Goal: Contribute content: Add original content to the website for others to see

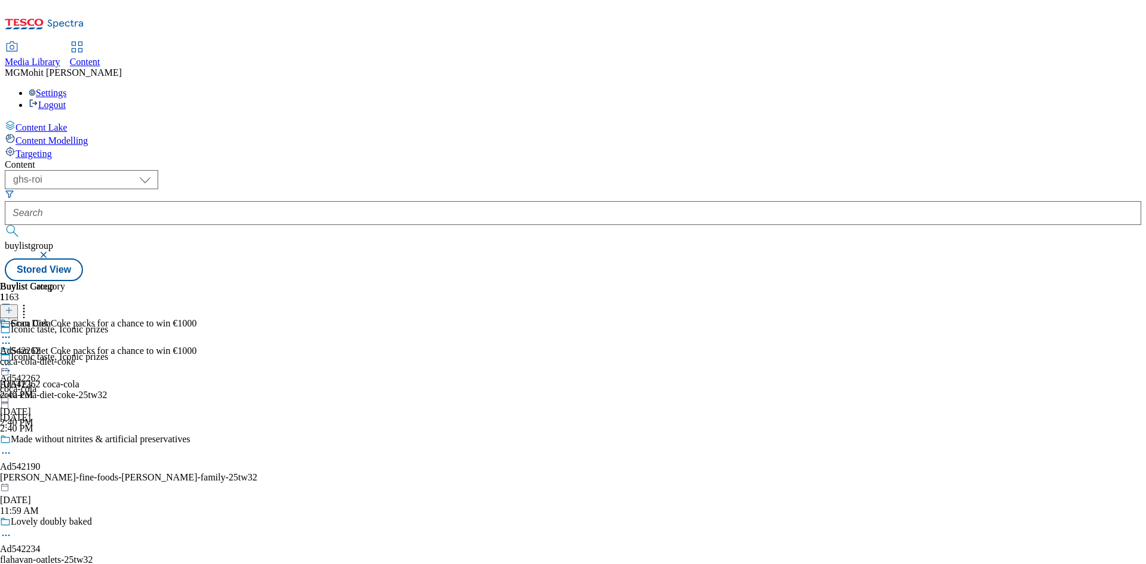
select select "ghs-[GEOGRAPHIC_DATA]"
click at [155, 170] on select "ghs-roi ghs-[GEOGRAPHIC_DATA]" at bounding box center [81, 179] width 153 height 19
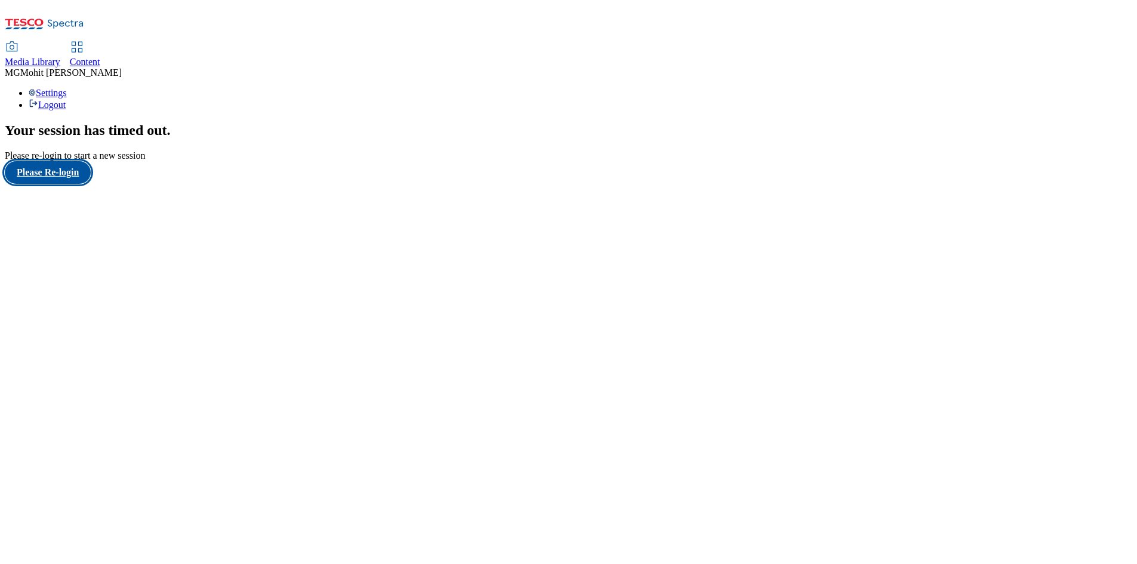
click at [75, 184] on button "Please Re-login" at bounding box center [48, 172] width 86 height 23
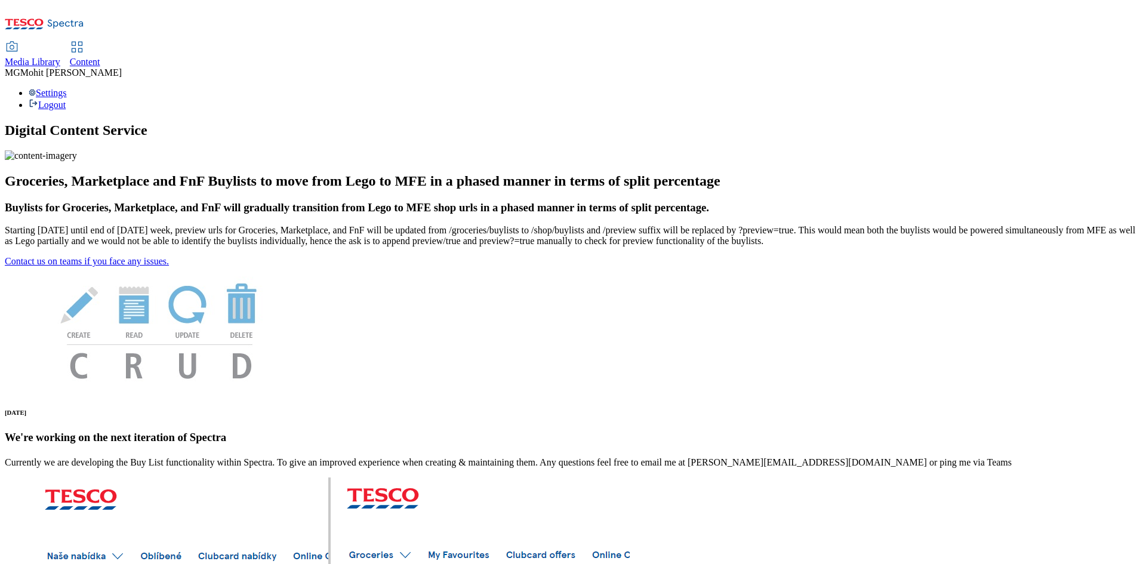
click at [100, 57] on span "Content" at bounding box center [85, 62] width 30 height 10
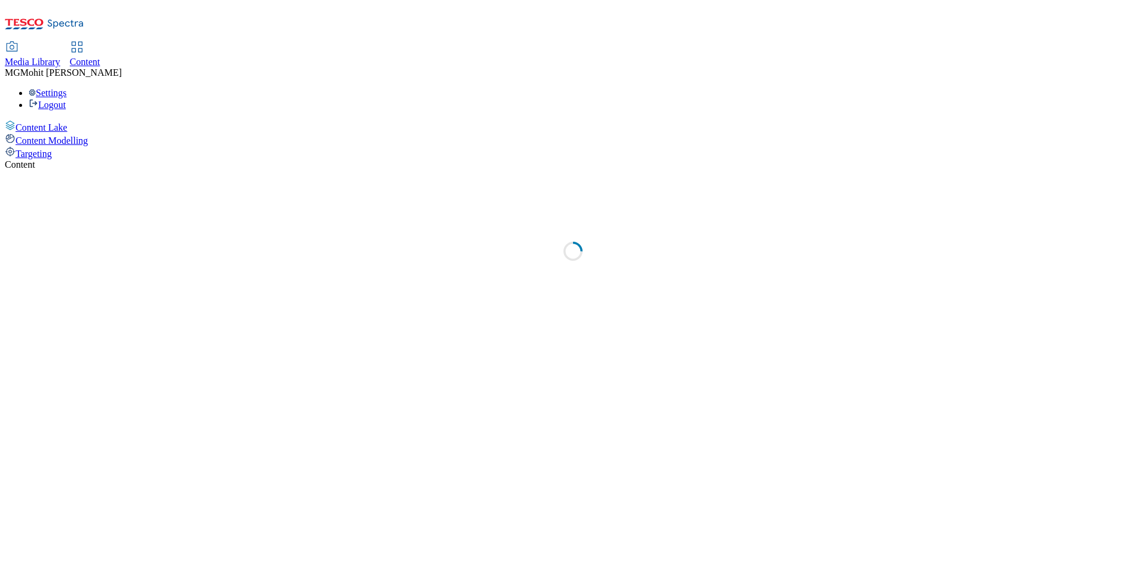
select select "ghs-[GEOGRAPHIC_DATA]"
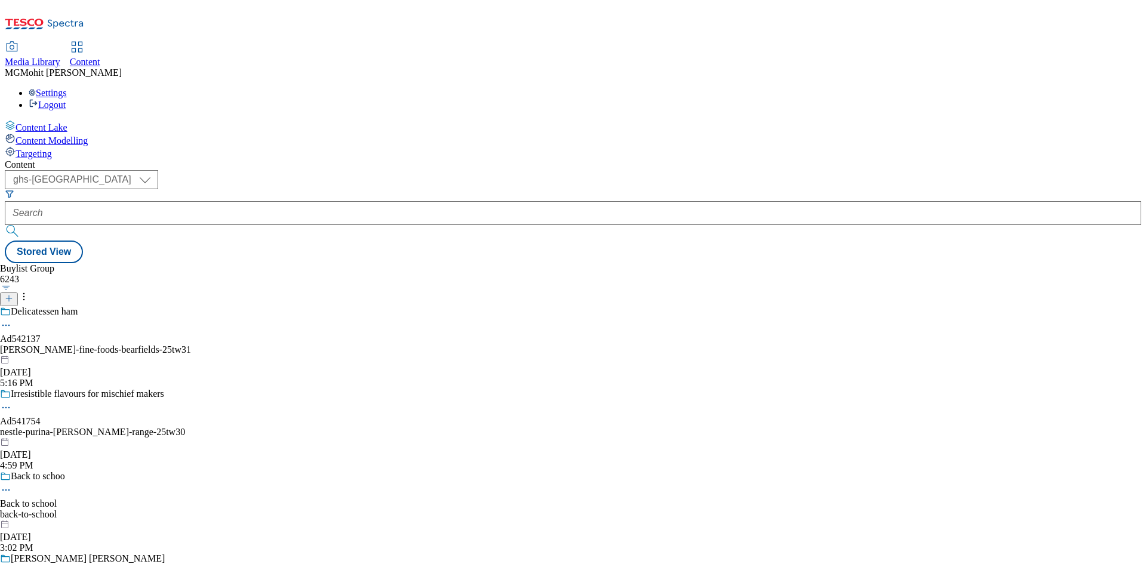
click at [13, 294] on icon at bounding box center [9, 298] width 8 height 8
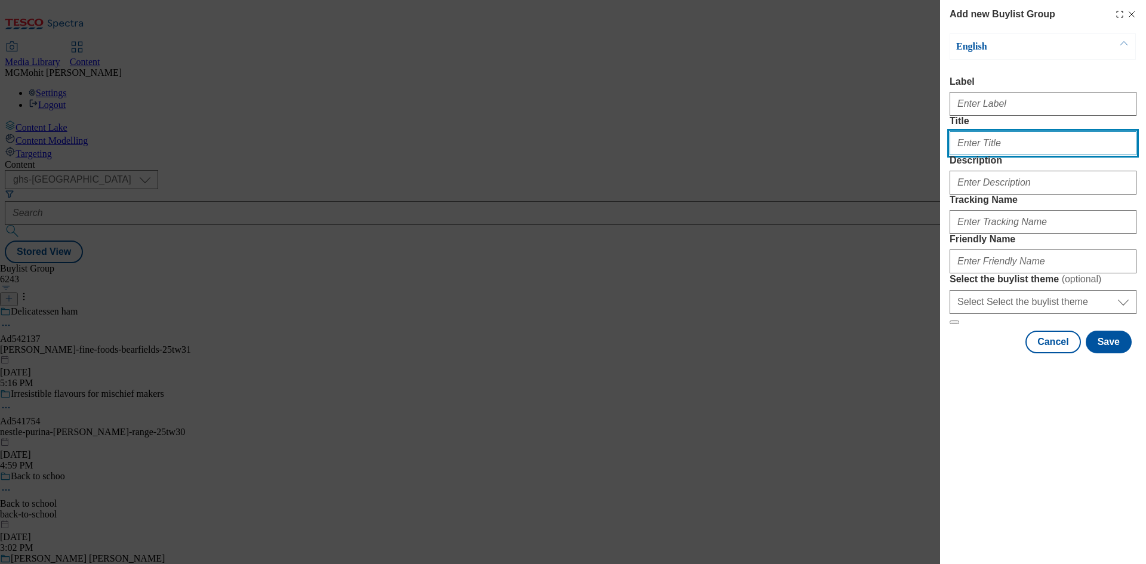
click at [978, 155] on input "Title" at bounding box center [1042, 143] width 187 height 24
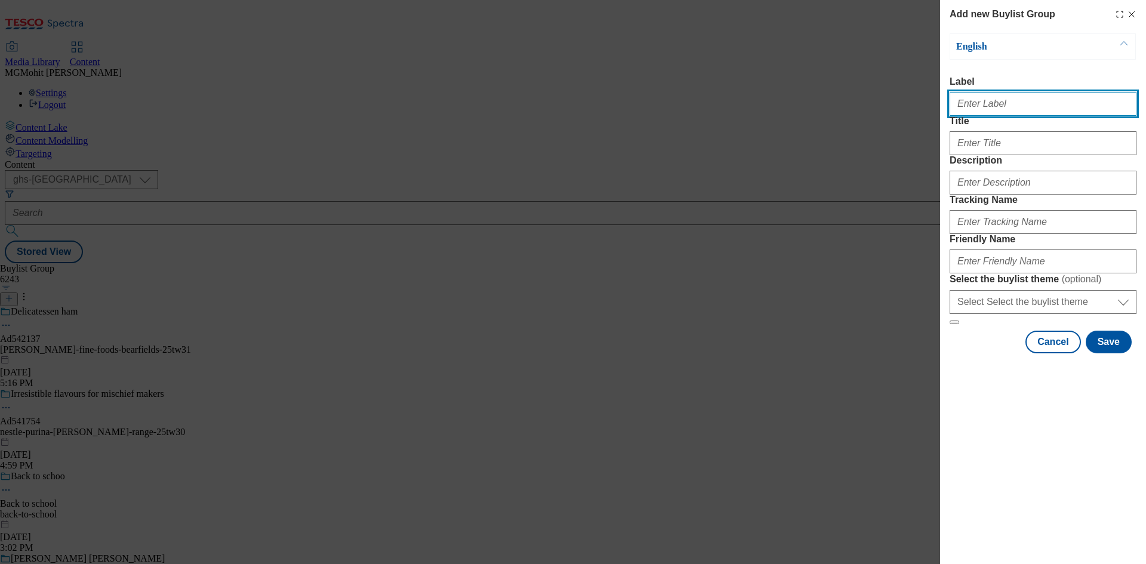
click at [987, 115] on input "Label" at bounding box center [1042, 104] width 187 height 24
paste input "Ad541975 mccain"
type input "Ad541975 mccain"
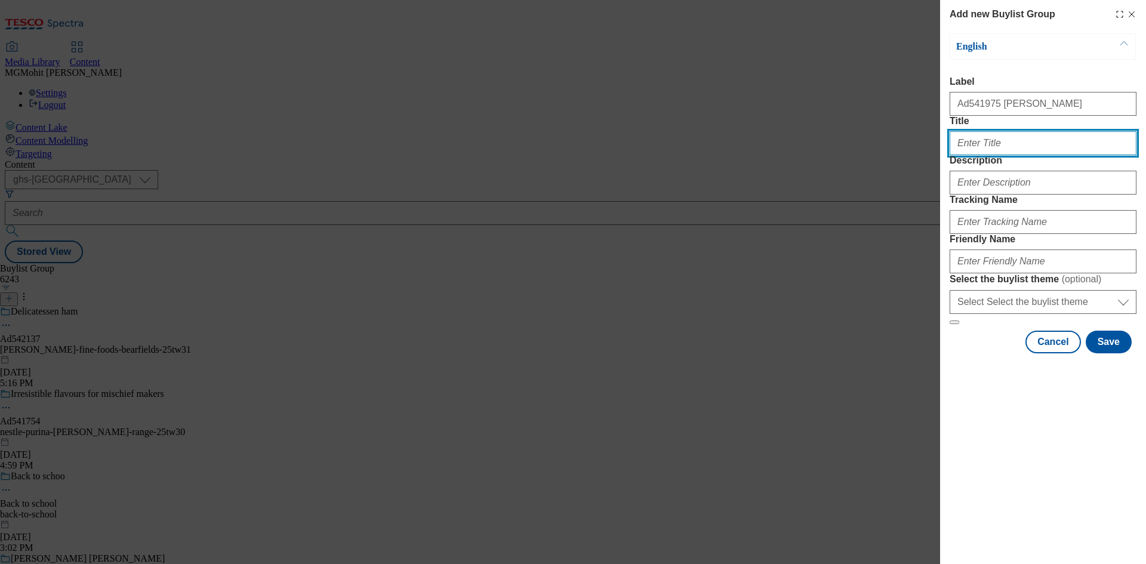
paste input "Triple Cooked for the Untimate Taste"
click at [982, 155] on input "Triple Cooked for the Untimate Taste" at bounding box center [1042, 143] width 187 height 24
type input "Triple cooked for the ultimate Taste"
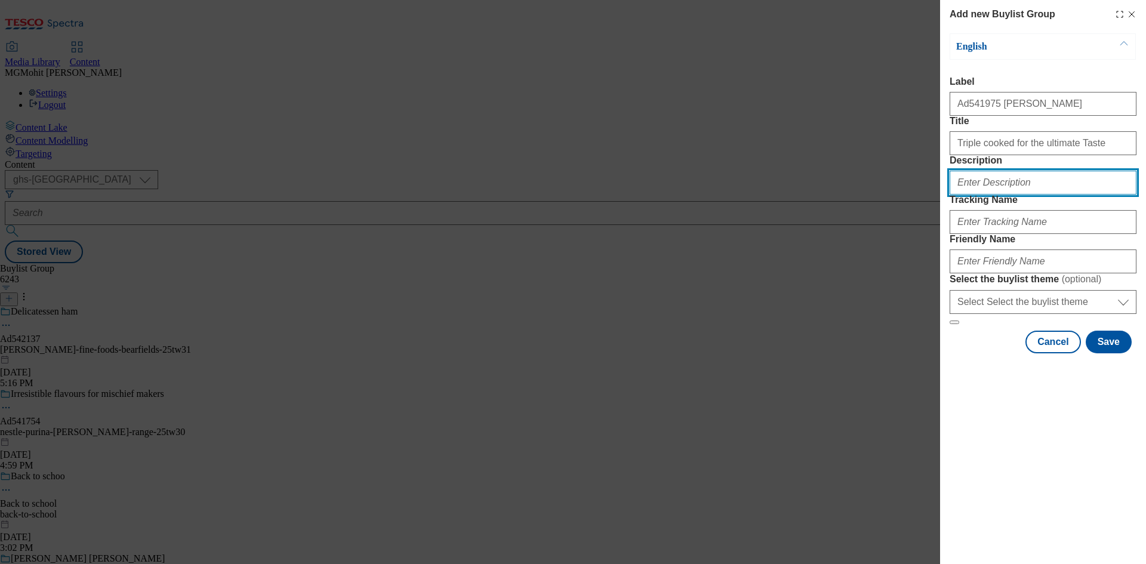
click at [1016, 195] on input "Description" at bounding box center [1042, 183] width 187 height 24
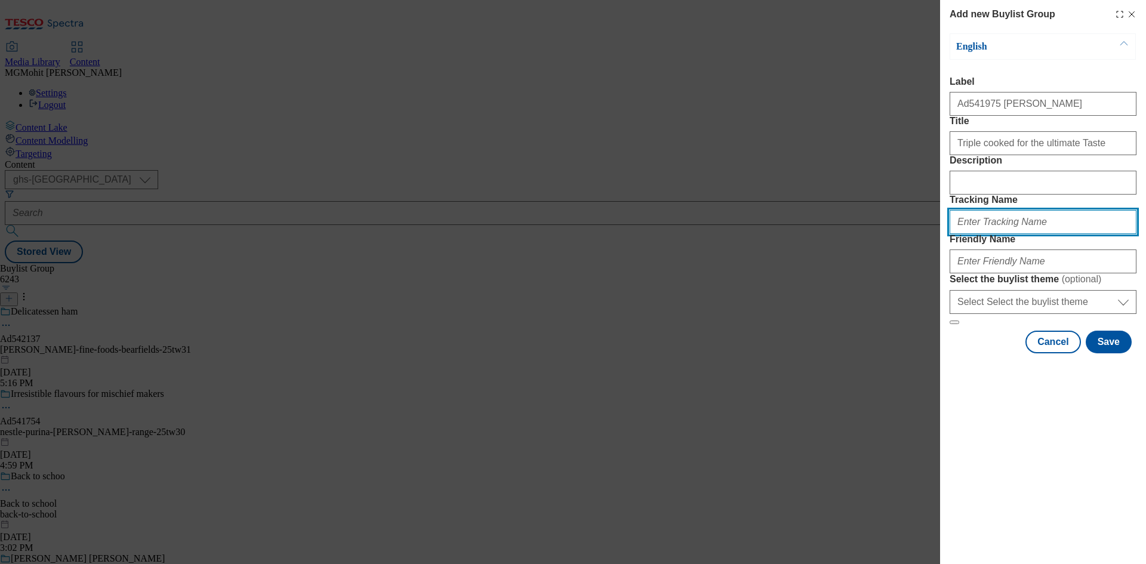
paste input "DH_AD541975"
type input "DH_AD541975"
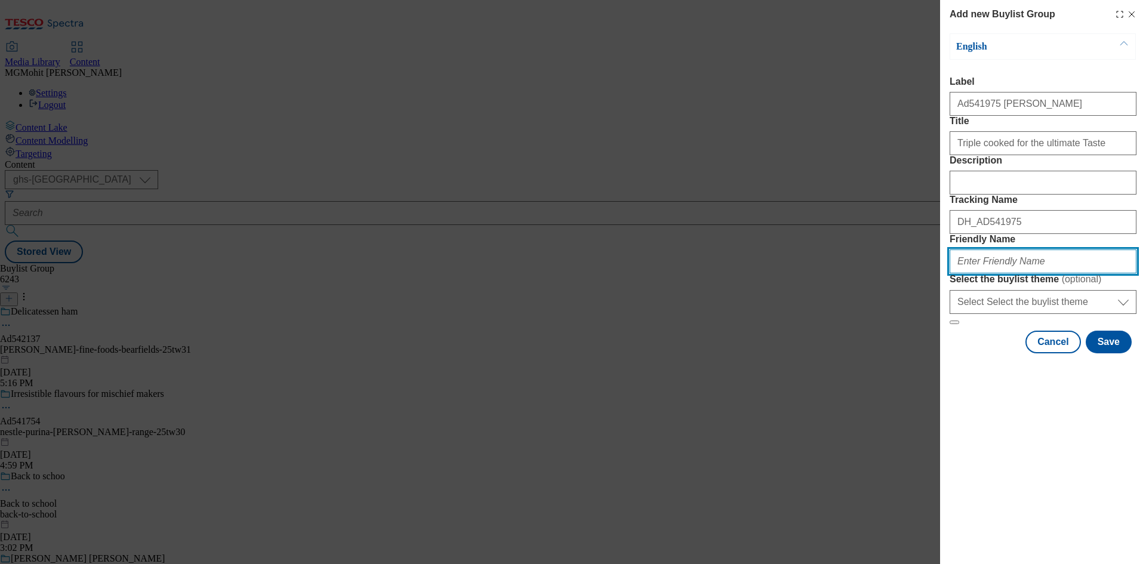
click at [971, 273] on input "Friendly Name" at bounding box center [1042, 261] width 187 height 24
paste input "mccain-gastro-chips-25tw33"
type input "mccain-gastro-chips-25tw33"
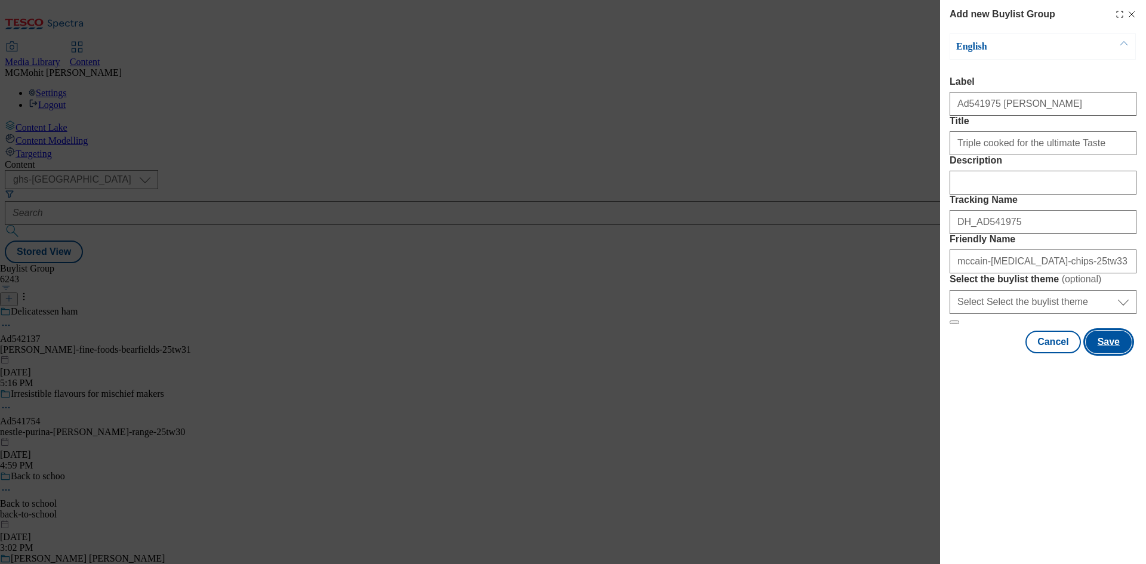
click at [1099, 353] on button "Save" at bounding box center [1109, 342] width 46 height 23
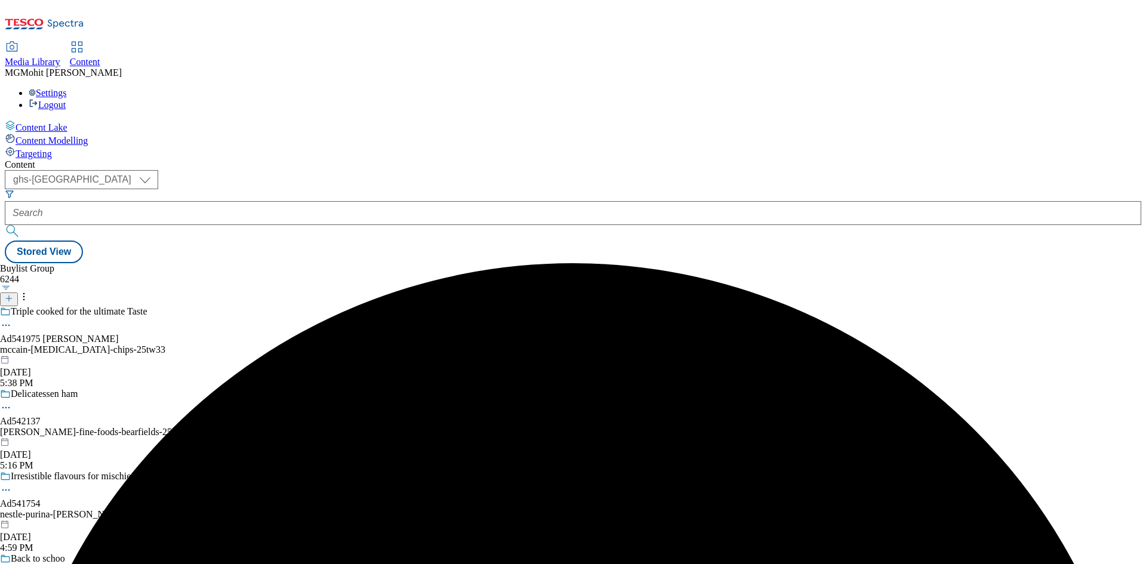
click at [209, 344] on div "mccain-gastro-chips-25tw33" at bounding box center [104, 349] width 209 height 11
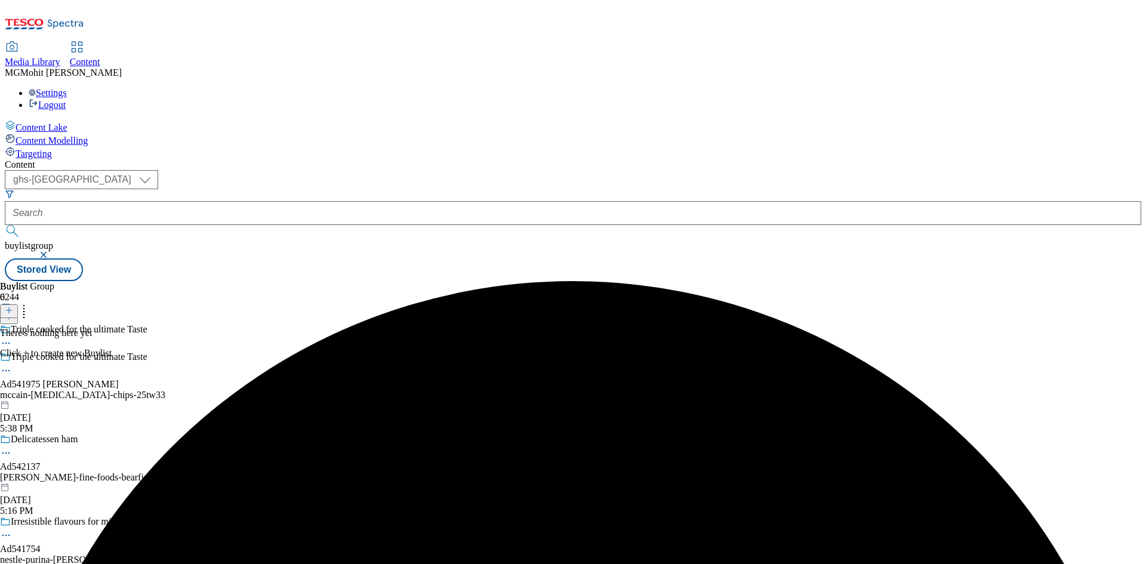
click at [13, 306] on icon at bounding box center [9, 310] width 8 height 8
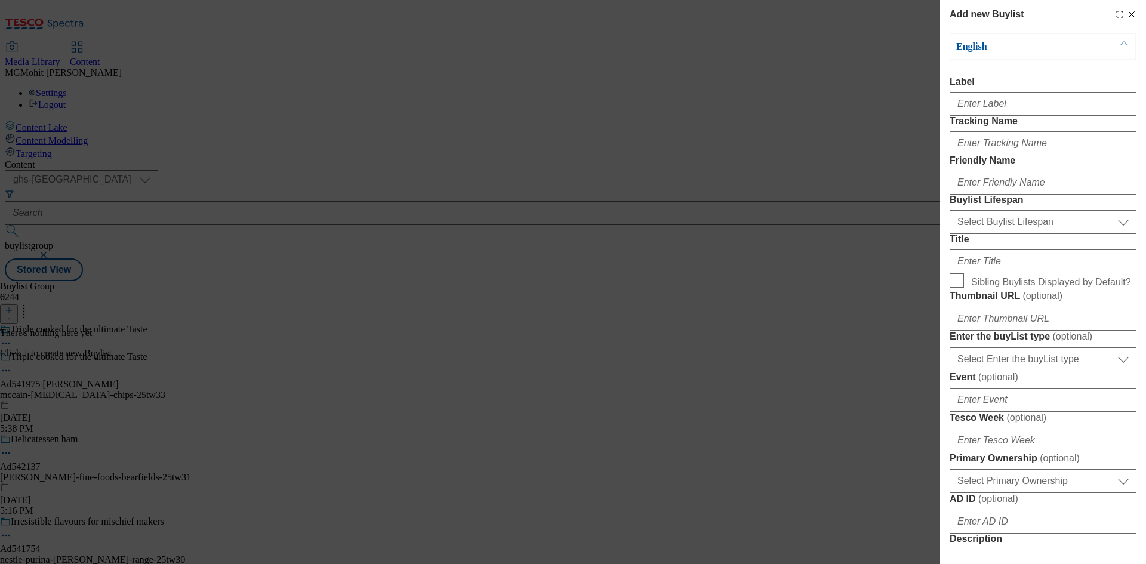
click at [1006, 116] on div "Modal" at bounding box center [1042, 101] width 187 height 29
click at [1004, 112] on input "Label" at bounding box center [1042, 104] width 187 height 24
paste input "Ad541975"
type input "Ad541975"
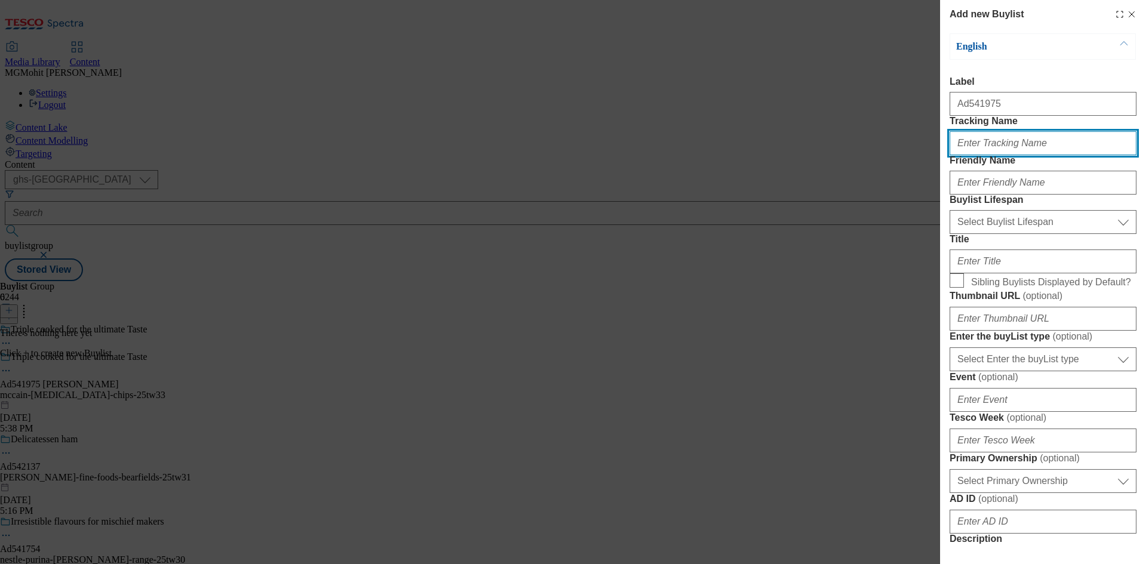
paste input "DH_AD541975"
type input "DH_AD541975"
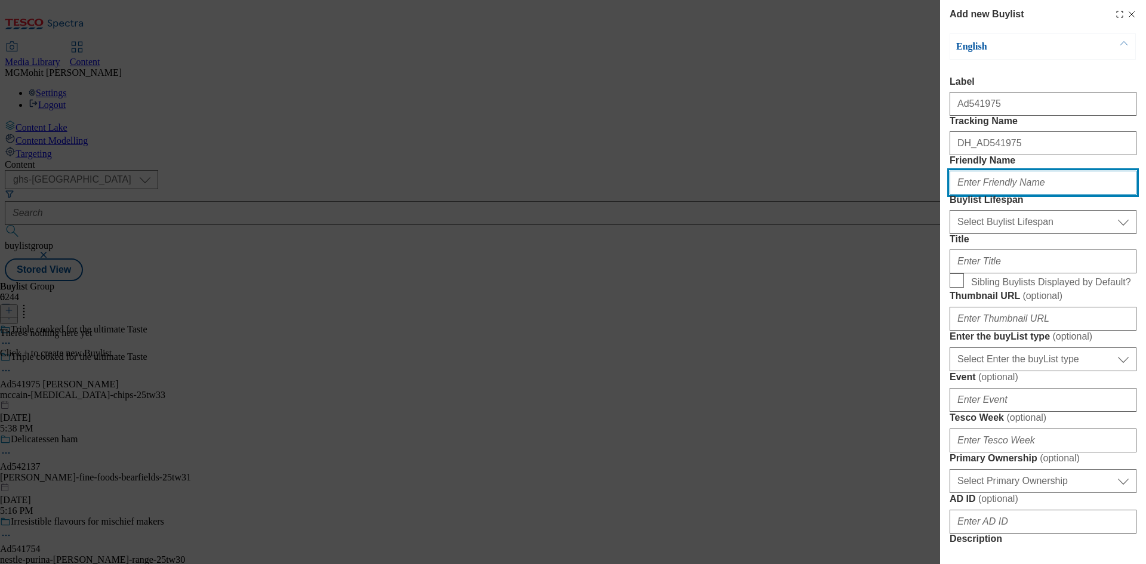
click at [982, 195] on input "Friendly Name" at bounding box center [1042, 183] width 187 height 24
paste input "mccain"
type input "mccain"
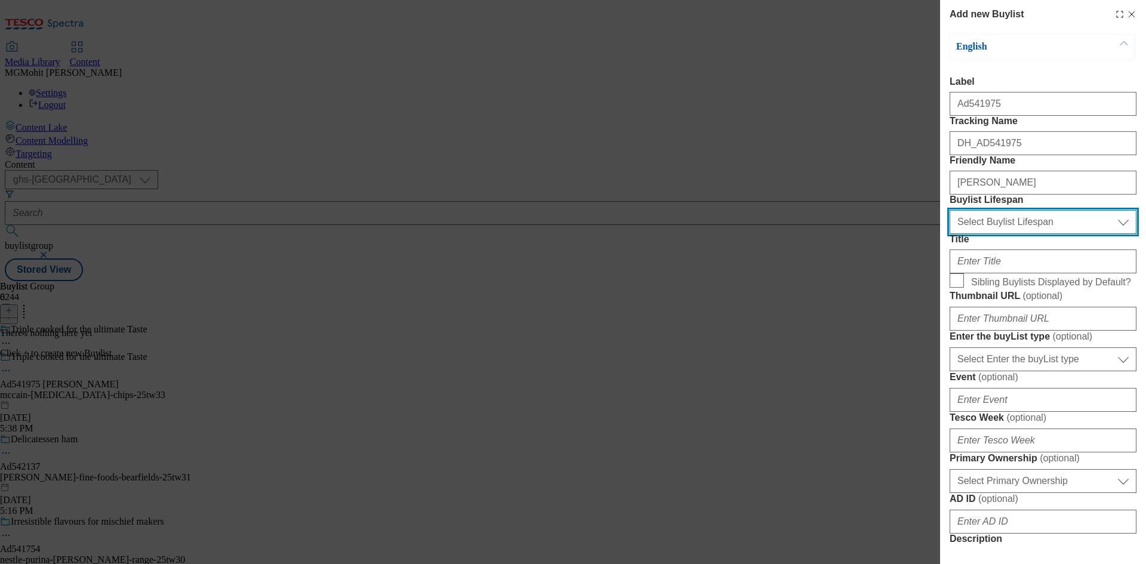
drag, startPoint x: 973, startPoint y: 283, endPoint x: 973, endPoint y: 298, distance: 14.3
click at [973, 234] on select "Select Buylist Lifespan evergreen seasonal tactical" at bounding box center [1042, 222] width 187 height 24
select select "tactical"
click at [949, 234] on select "Select Buylist Lifespan evergreen seasonal tactical" at bounding box center [1042, 222] width 187 height 24
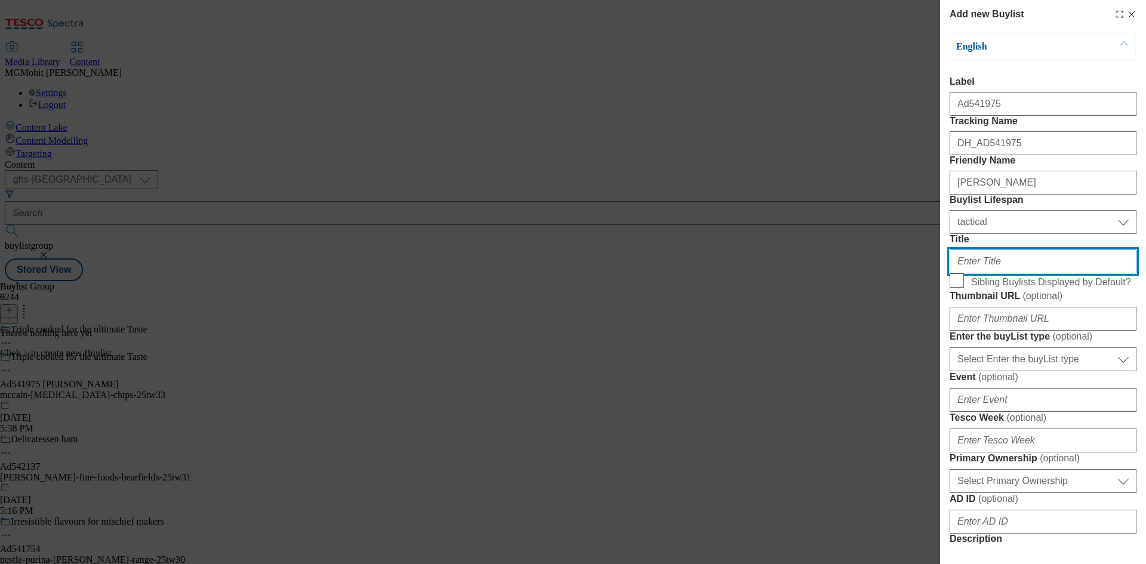
click at [970, 273] on input "Title" at bounding box center [1042, 261] width 187 height 24
paste input "You in ?"
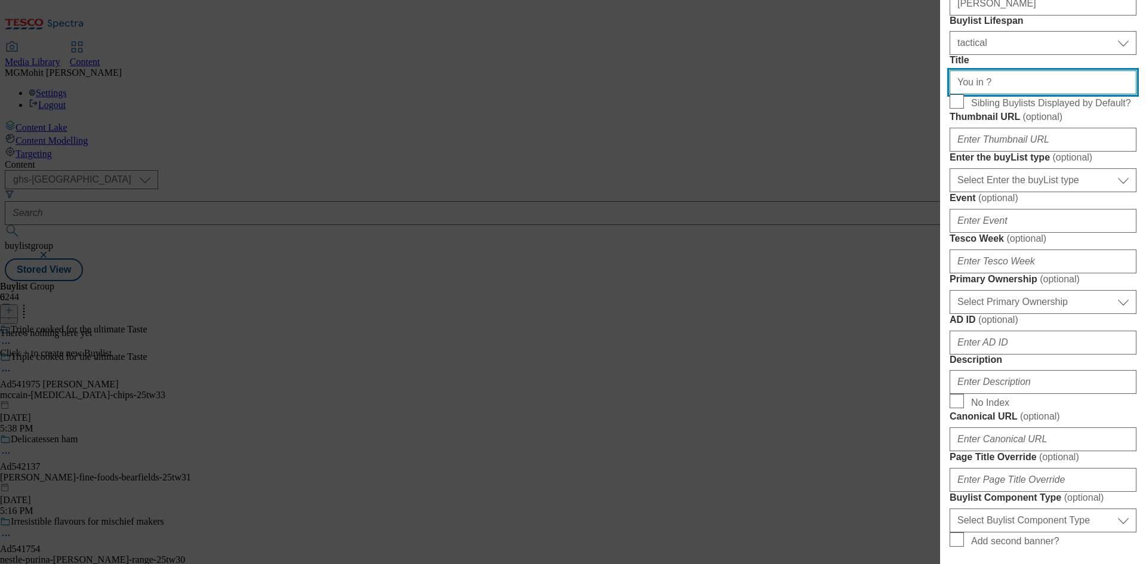
type input "You in ?"
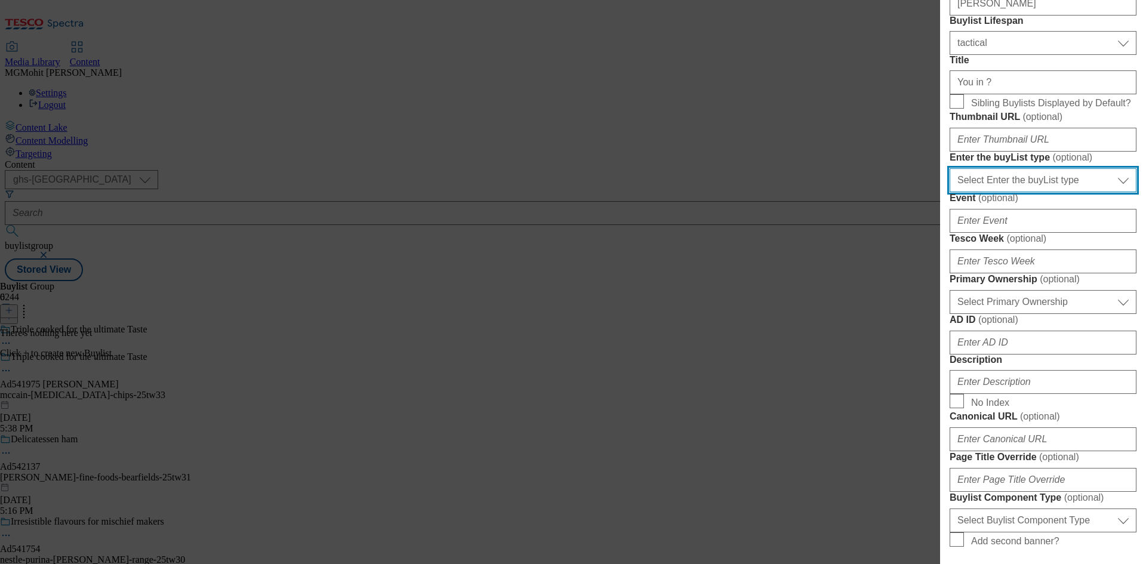
click at [1023, 192] on select "Select Enter the buyList type event supplier funded long term >4 weeks supplier…" at bounding box center [1042, 180] width 187 height 24
select select "supplier funded short term 1-3 weeks"
click at [949, 192] on select "Select Enter the buyList type event supplier funded long term >4 weeks supplier…" at bounding box center [1042, 180] width 187 height 24
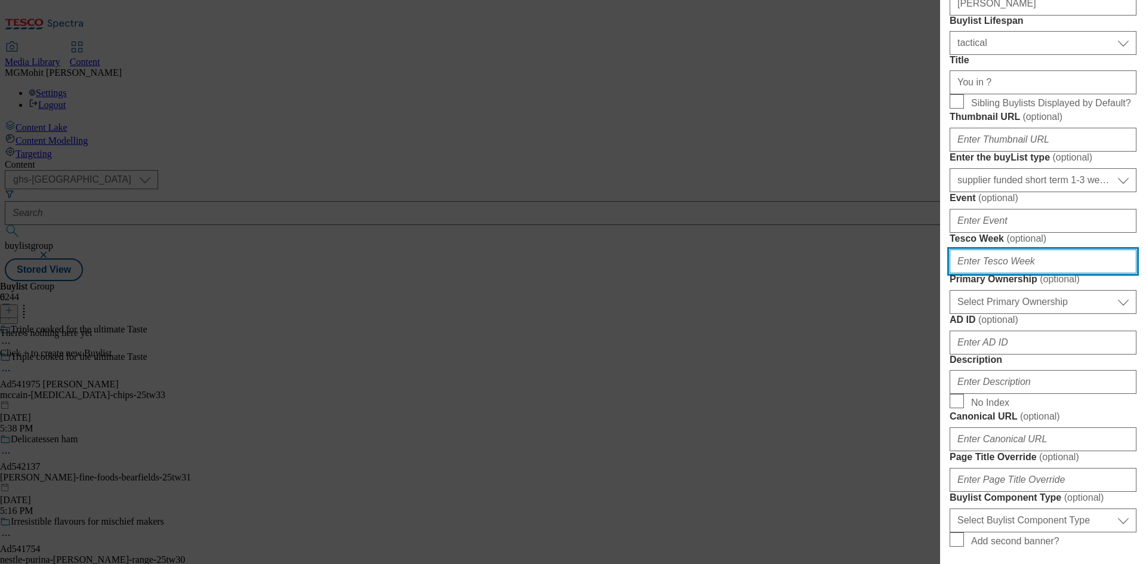
click at [989, 273] on input "Tesco Week ( optional )" at bounding box center [1042, 261] width 187 height 24
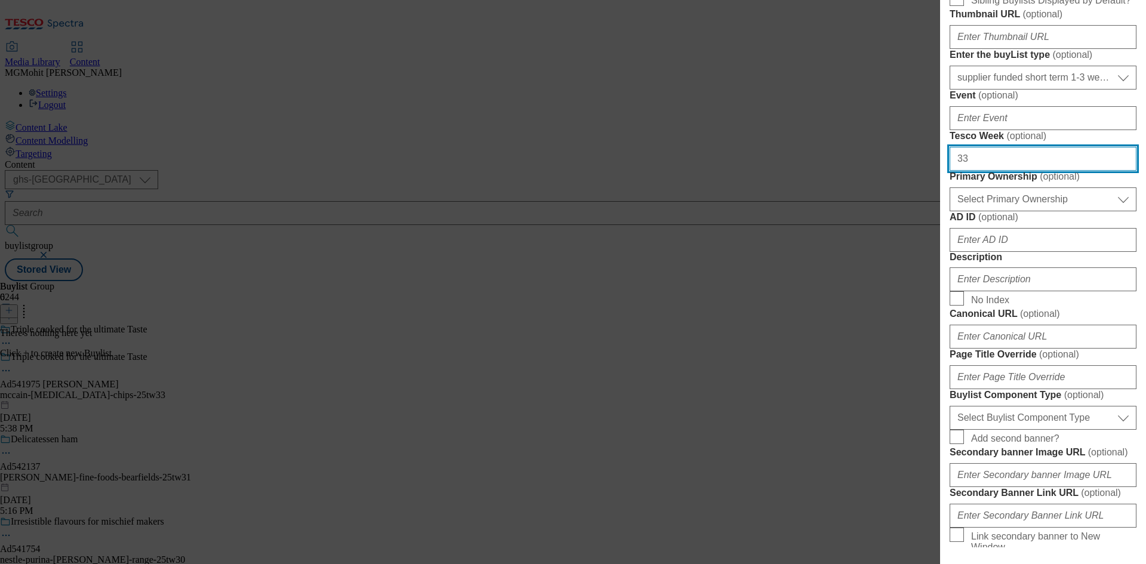
scroll to position [358, 0]
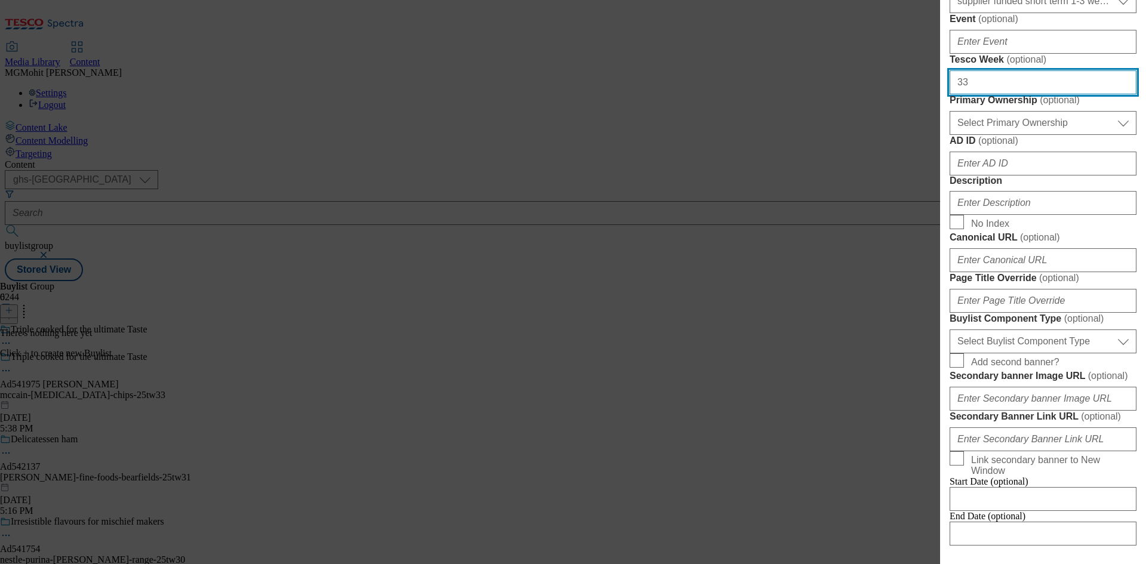
type input "33"
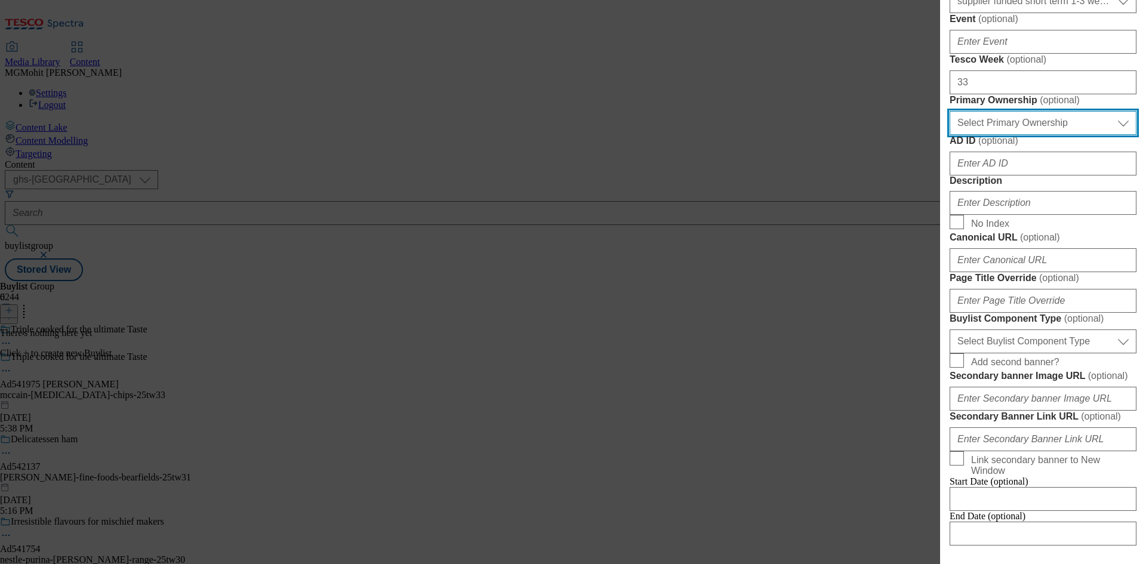
drag, startPoint x: 1029, startPoint y: 319, endPoint x: 1012, endPoint y: 332, distance: 21.4
click at [1029, 135] on select "Select Primary Ownership tesco dunnhumby" at bounding box center [1042, 123] width 187 height 24
select select "dunnhumby"
click at [949, 135] on select "Select Primary Ownership tesco dunnhumby" at bounding box center [1042, 123] width 187 height 24
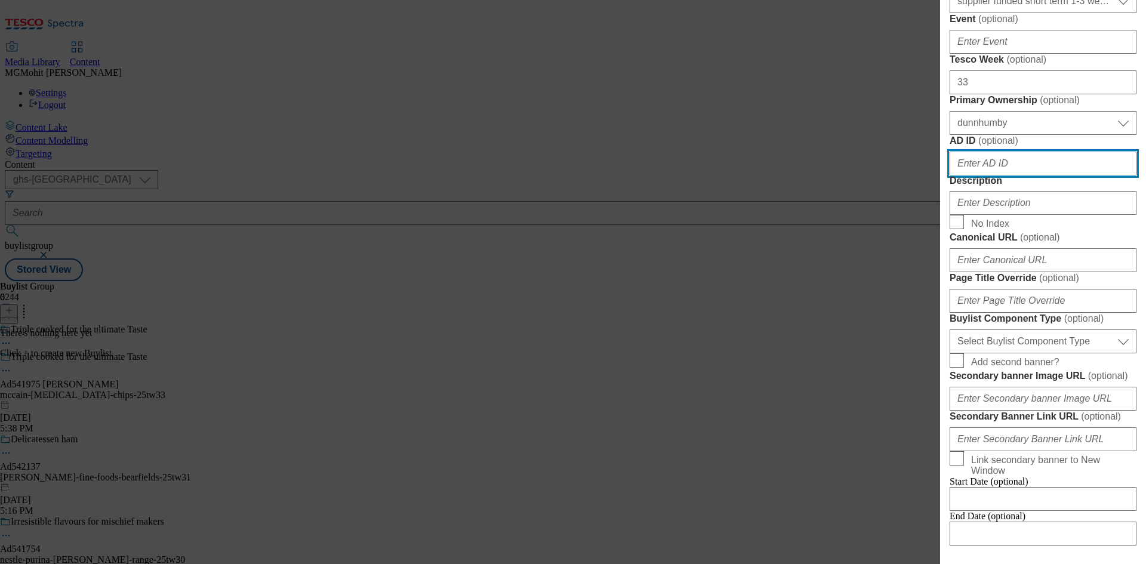
click at [975, 175] on input "AD ID ( optional )" at bounding box center [1042, 164] width 187 height 24
paste input "541975"
type input "541975"
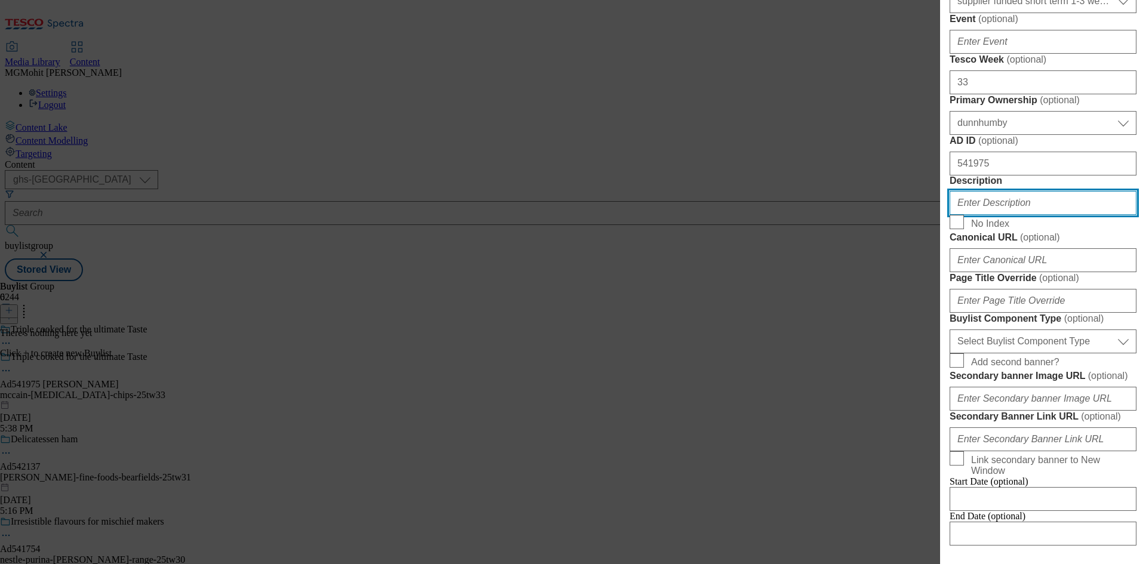
click at [992, 215] on input "Description" at bounding box center [1042, 203] width 187 height 24
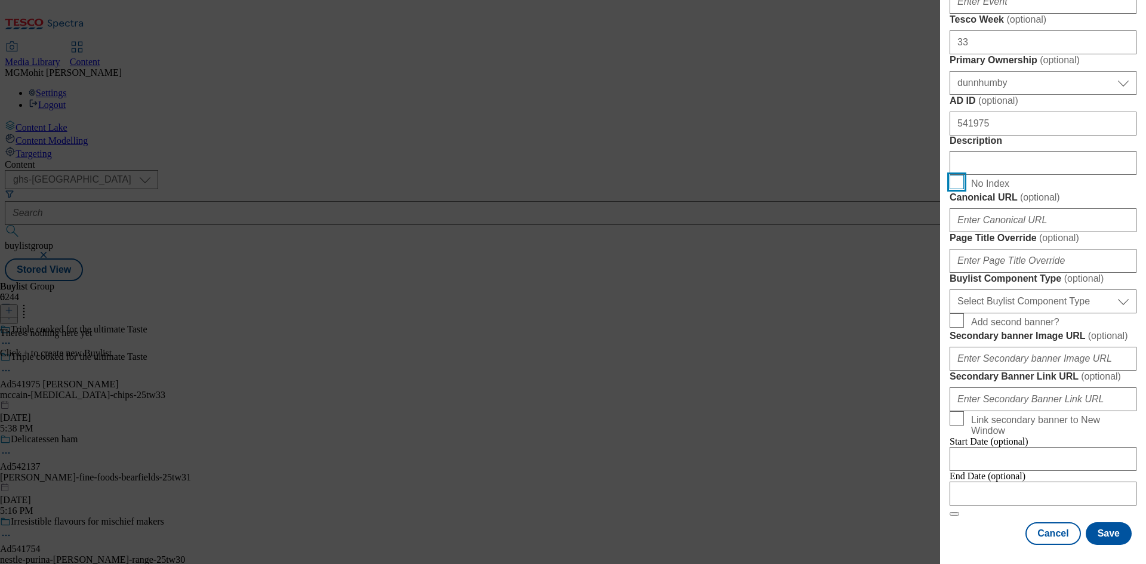
scroll to position [597, 0]
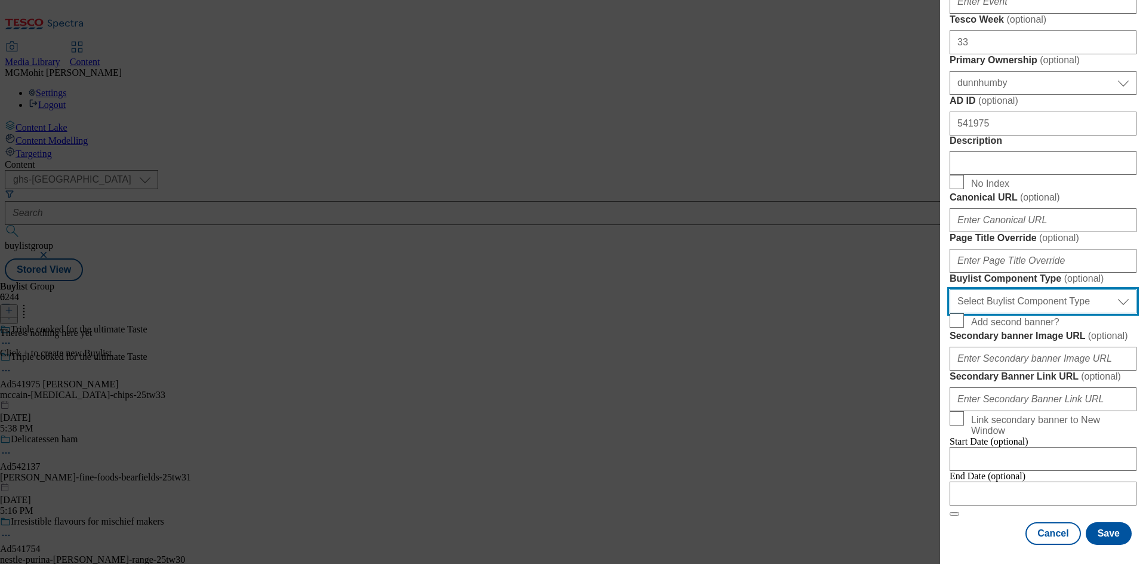
click at [1015, 313] on select "Select Buylist Component Type Banner Competition Header Meal" at bounding box center [1042, 301] width 187 height 24
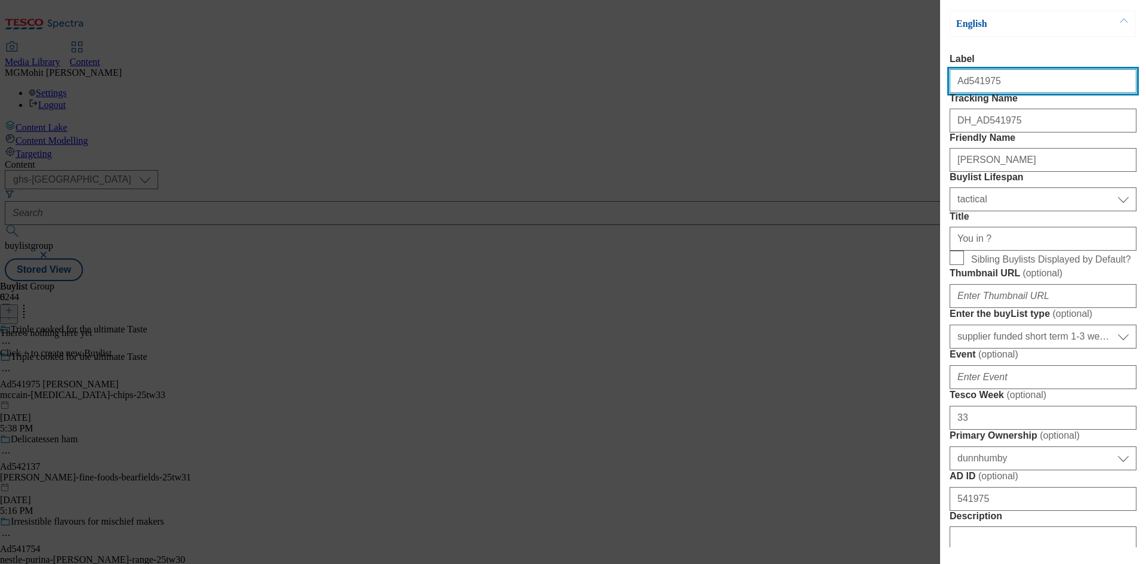
select select "Banner"
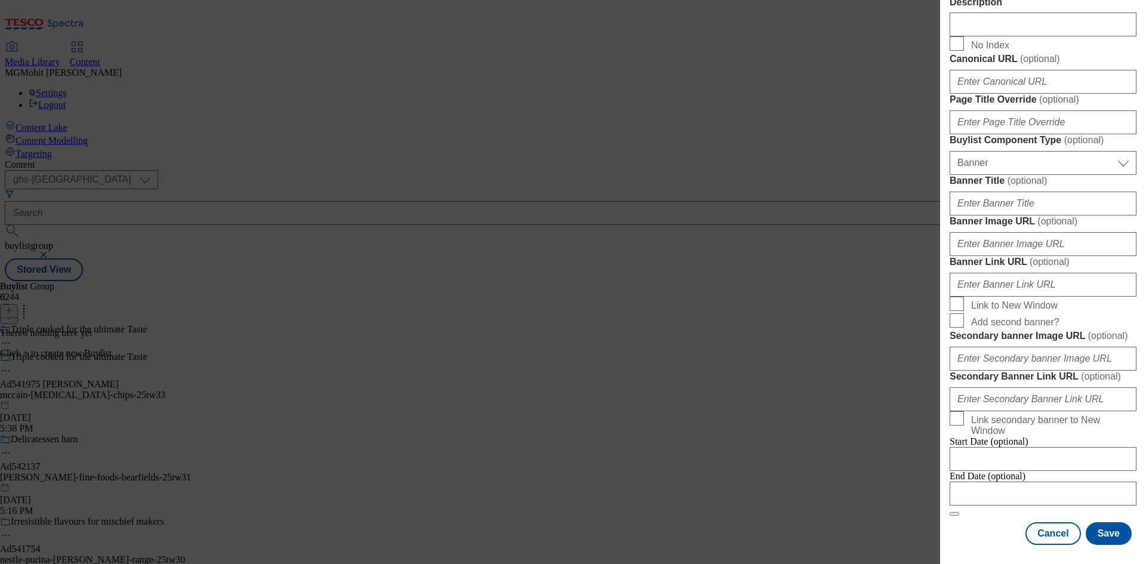
scroll to position [1046, 0]
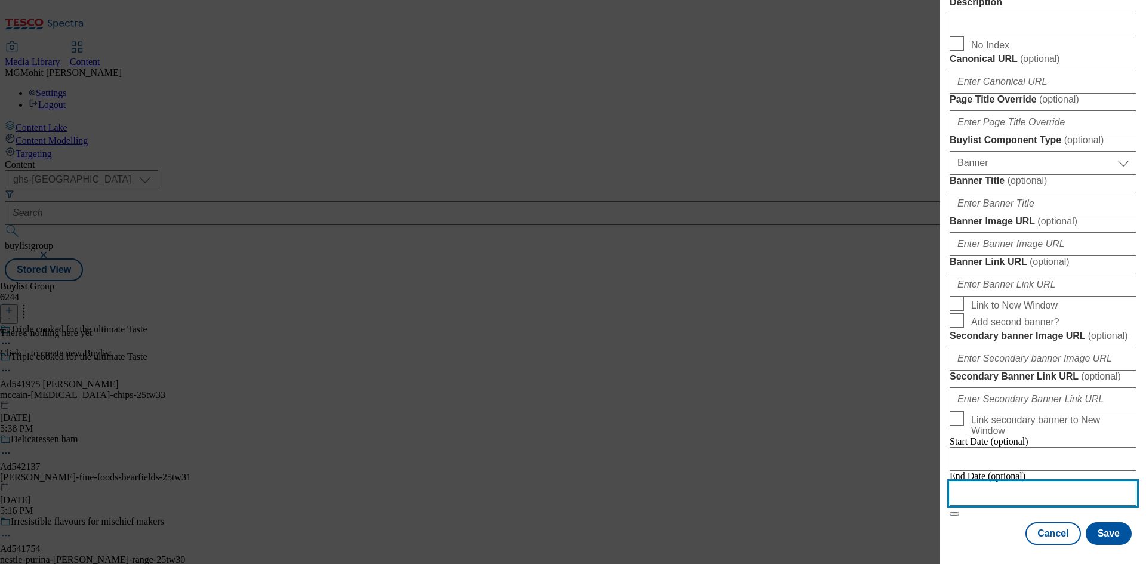
click at [979, 489] on input "Modal" at bounding box center [1042, 494] width 187 height 24
select select "2025"
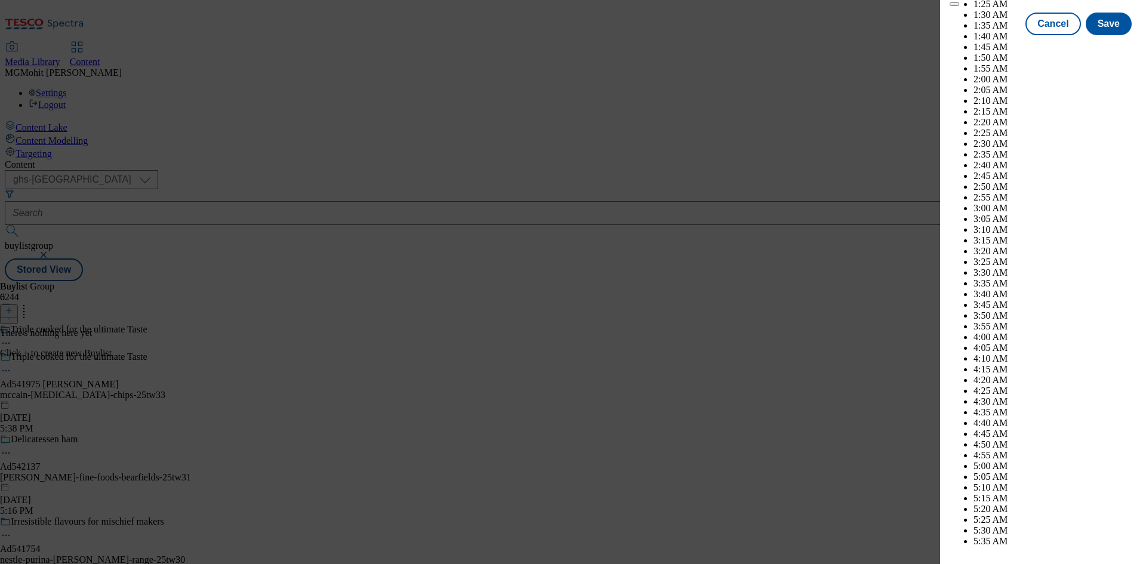
scroll to position [4652, 0]
select select "December"
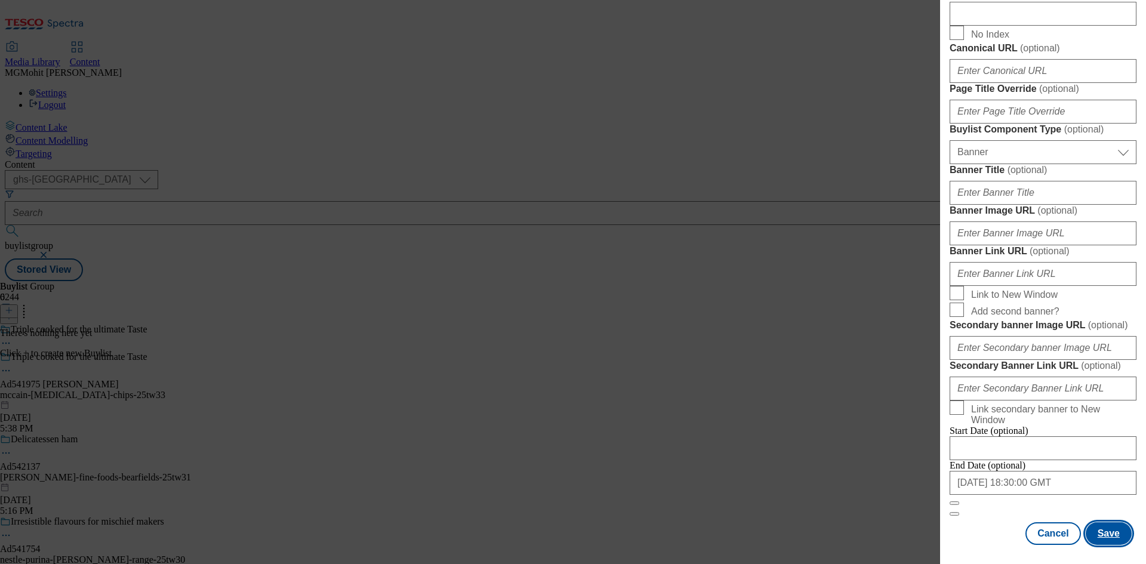
click at [1101, 531] on button "Save" at bounding box center [1109, 533] width 46 height 23
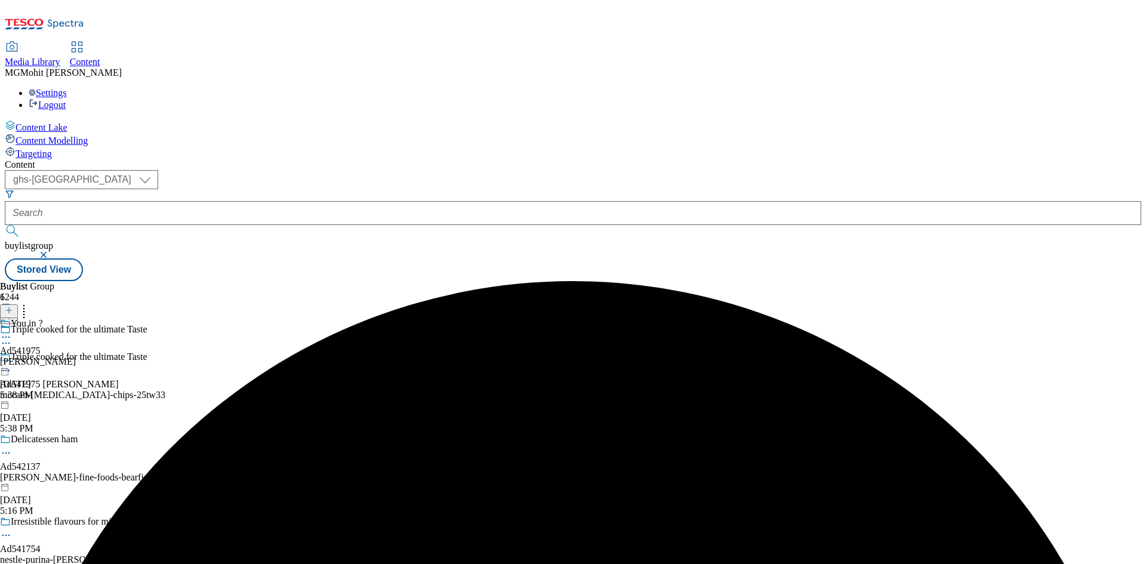
click at [76, 356] on div "mccain" at bounding box center [38, 361] width 76 height 11
click at [12, 310] on line at bounding box center [9, 310] width 6 height 0
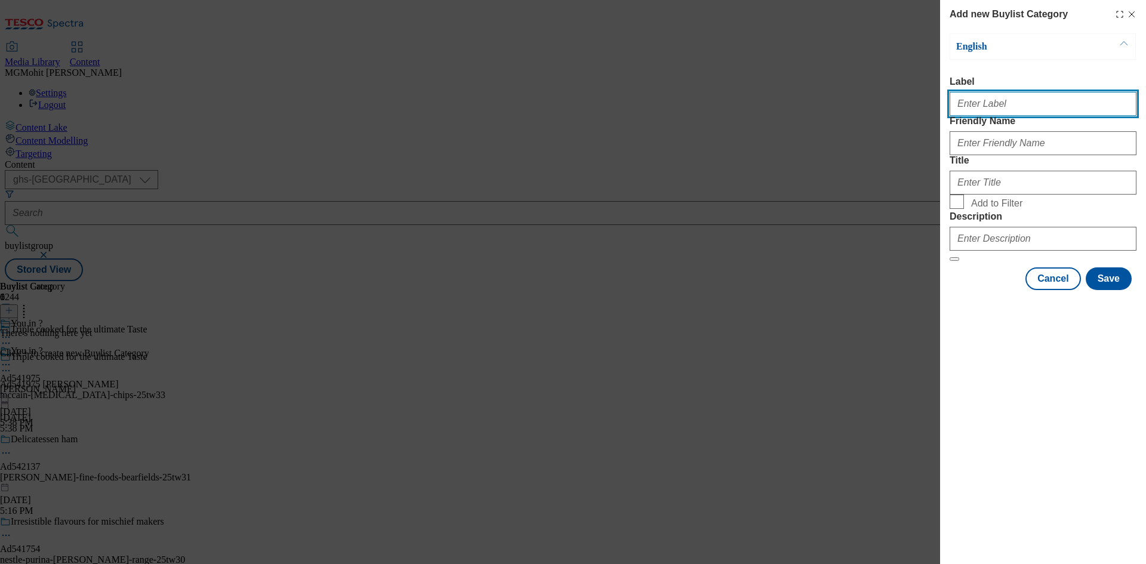
click at [982, 109] on input "Label" at bounding box center [1042, 104] width 187 height 24
paste input "Ad541975"
type input "Ad541975"
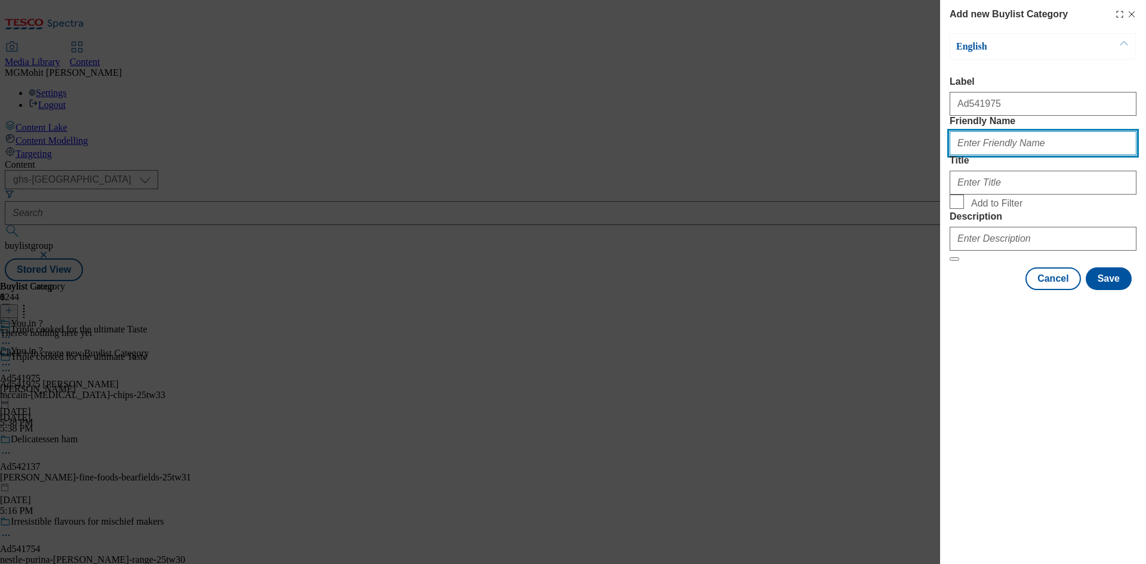
paste input "mccain-gastro-chips"
type input "mccain-gastro-chips"
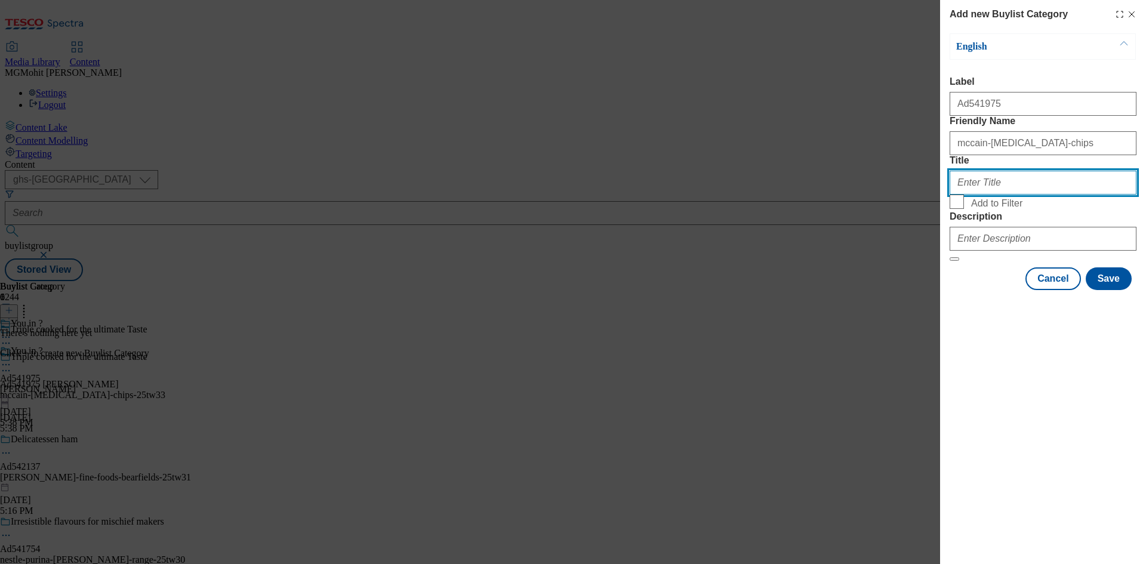
click at [969, 195] on input "Title" at bounding box center [1042, 183] width 187 height 24
paste input "McCain"
type input "McCain"
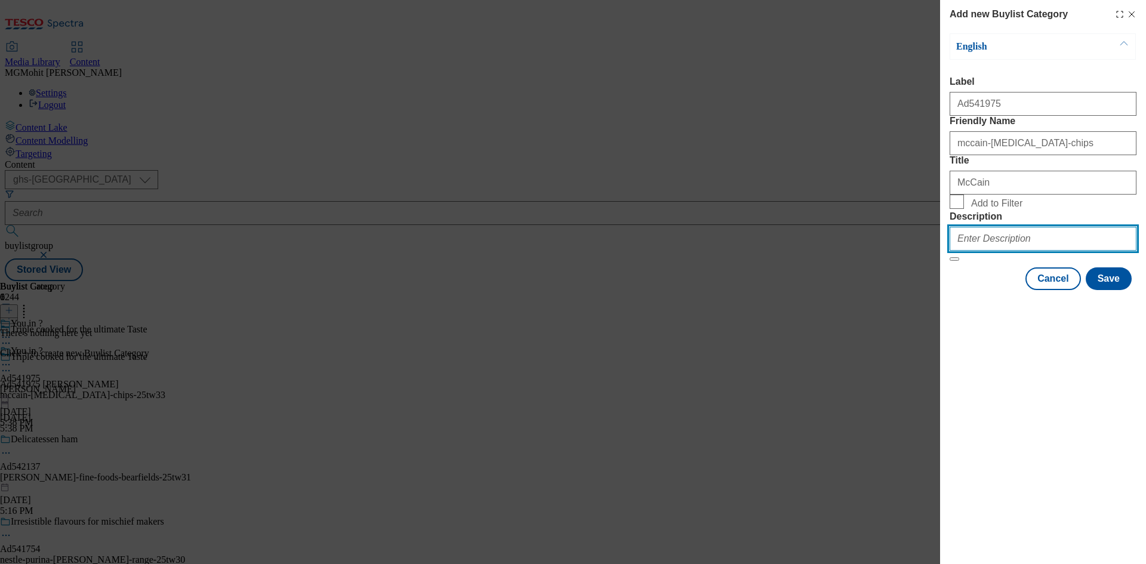
click at [966, 251] on input "Description" at bounding box center [1042, 239] width 187 height 24
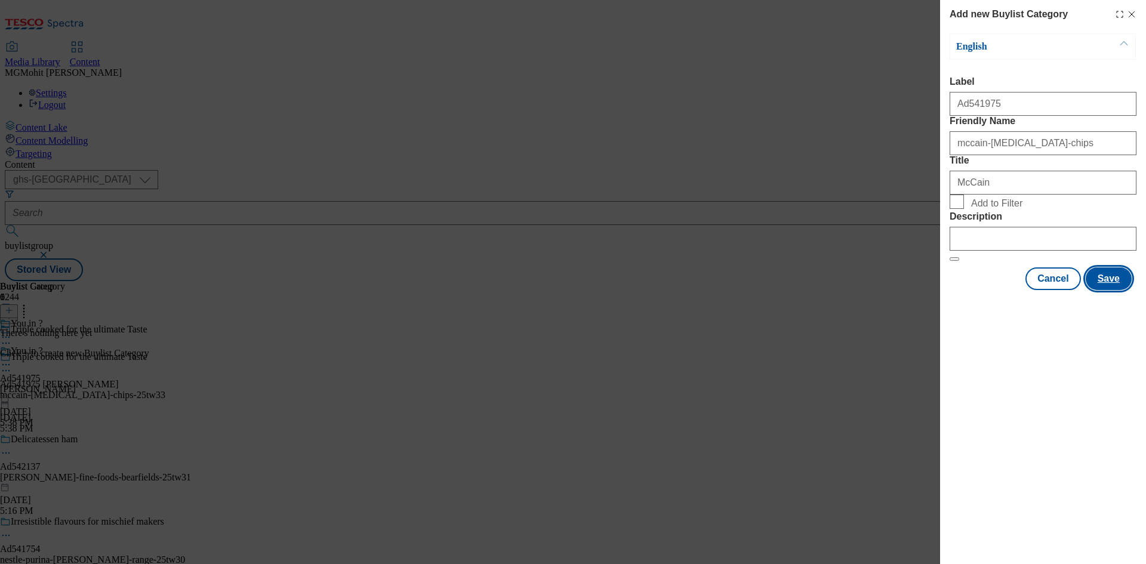
click at [1111, 290] on button "Save" at bounding box center [1109, 278] width 46 height 23
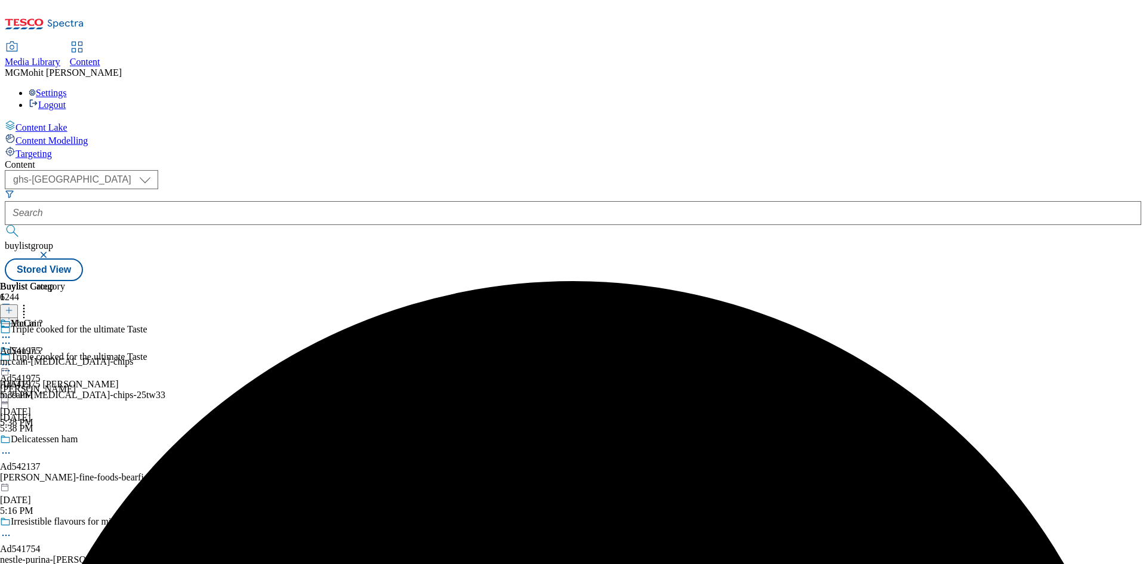
click at [134, 356] on div "mccain-gastro-chips" at bounding box center [67, 361] width 134 height 11
click at [13, 306] on icon at bounding box center [9, 310] width 8 height 8
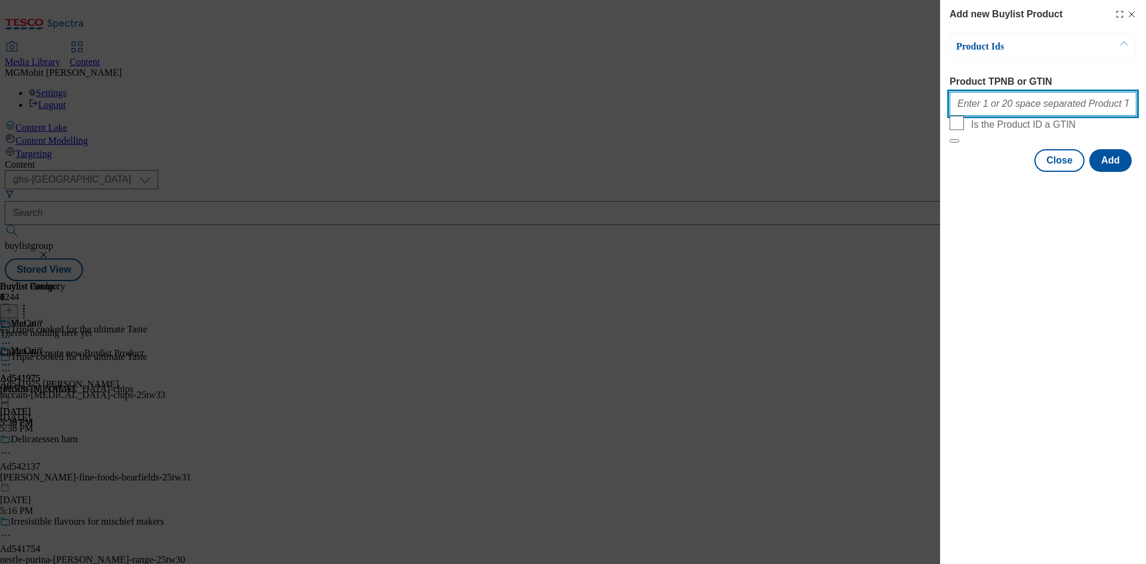
click at [998, 114] on input "Product TPNB or GTIN" at bounding box center [1042, 104] width 187 height 24
paste input "96397230"
type input "96397230"
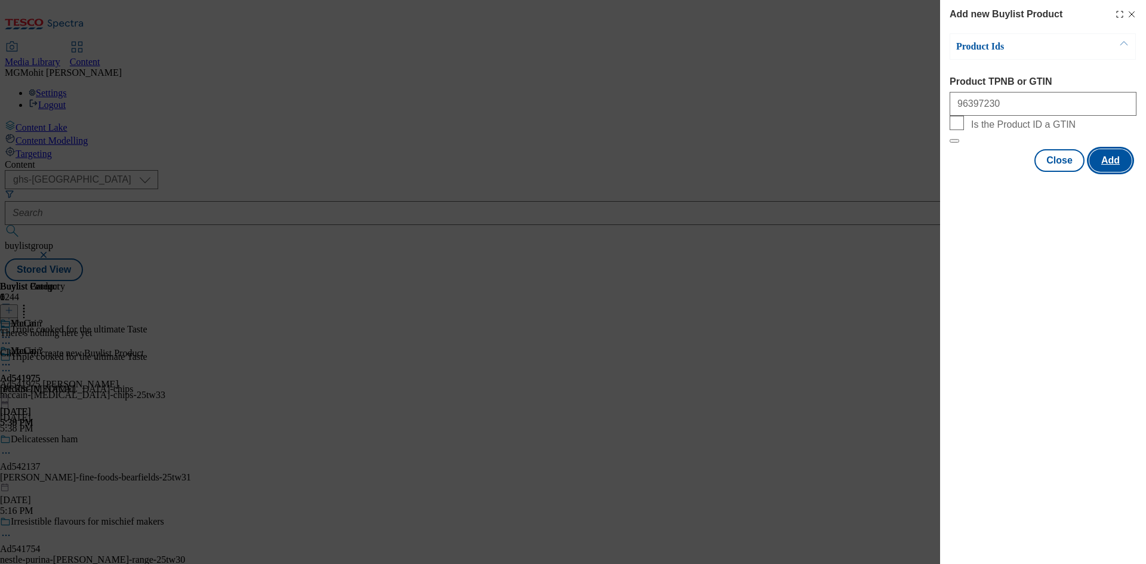
click at [1108, 172] on button "Add" at bounding box center [1110, 160] width 42 height 23
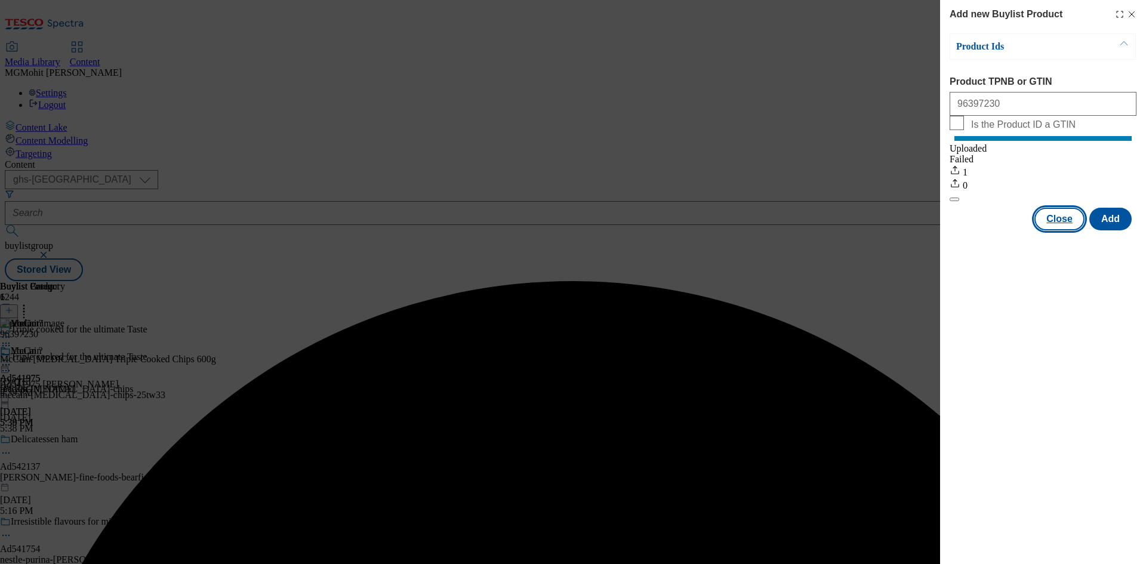
click at [1047, 228] on button "Close" at bounding box center [1059, 219] width 50 height 23
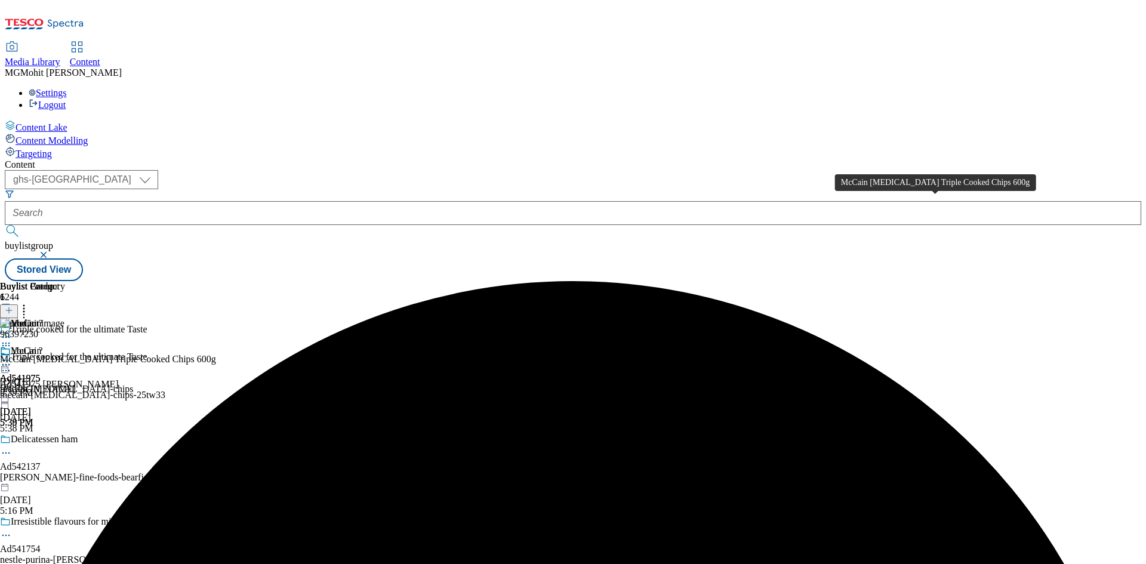
click at [216, 354] on div "McCain Gastro Triple Cooked Chips 600g" at bounding box center [108, 359] width 216 height 11
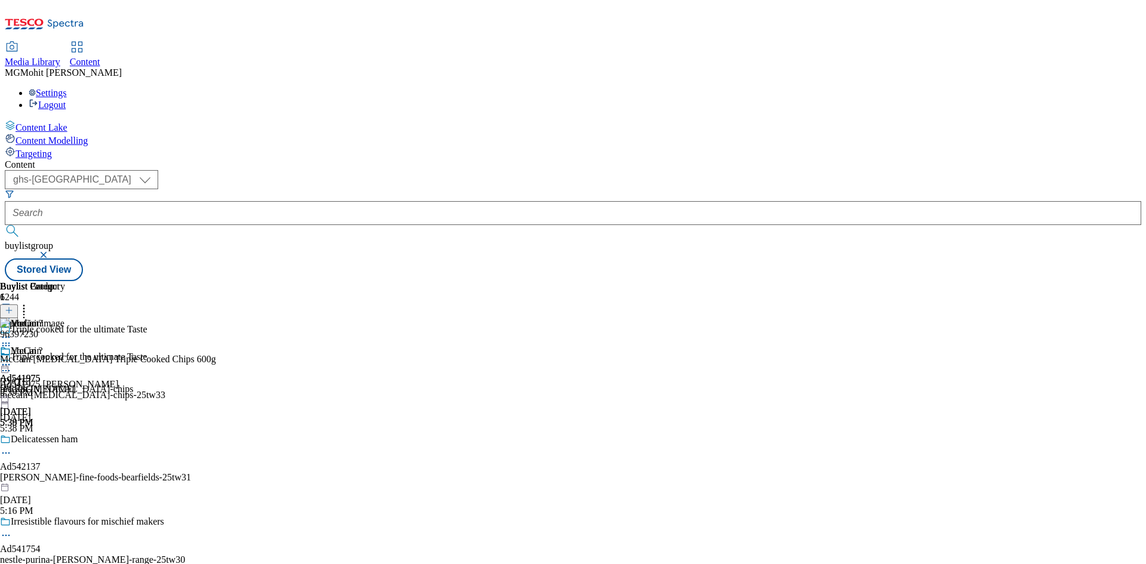
click at [12, 359] on icon at bounding box center [6, 365] width 12 height 12
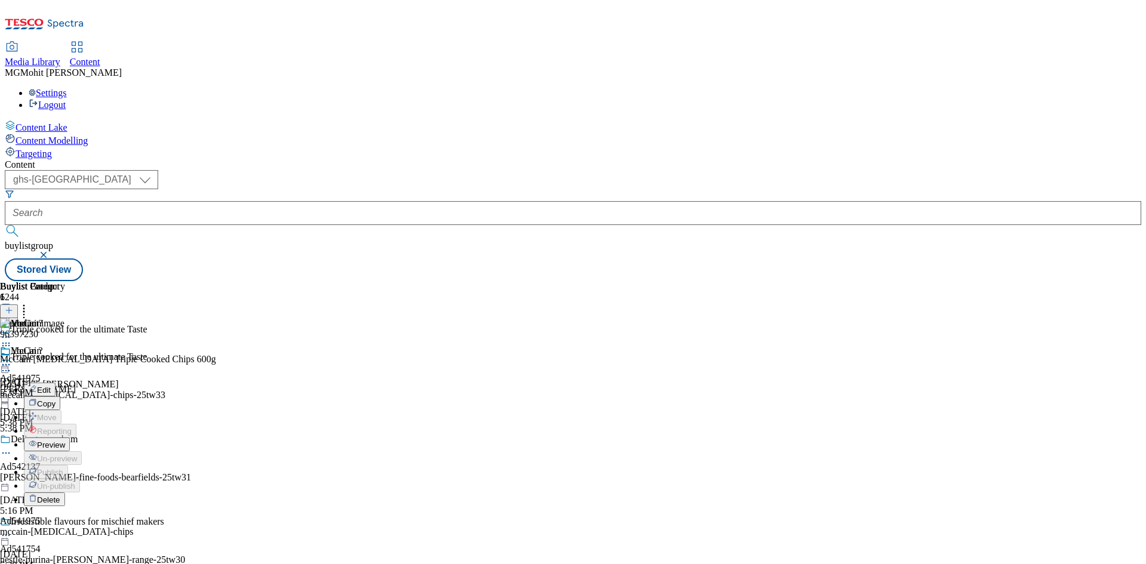
click at [51, 386] on span "Edit" at bounding box center [44, 390] width 14 height 9
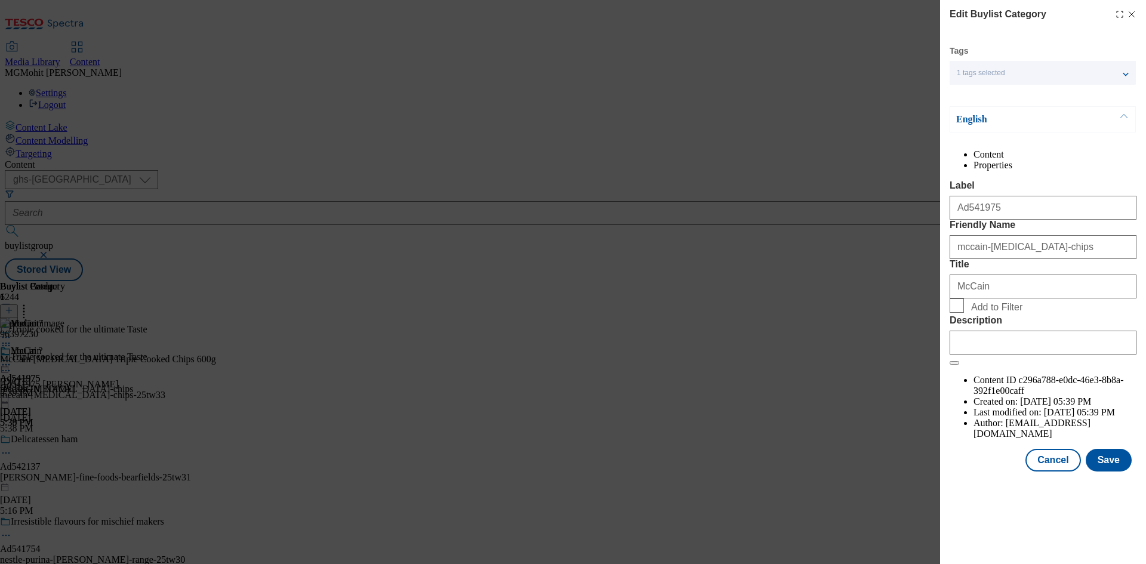
click at [987, 354] on div "Description" at bounding box center [1042, 334] width 187 height 39
click at [987, 354] on input "Description" at bounding box center [1042, 343] width 187 height 24
paste input "McCain Gastro Triple Cooked Chips 600g"
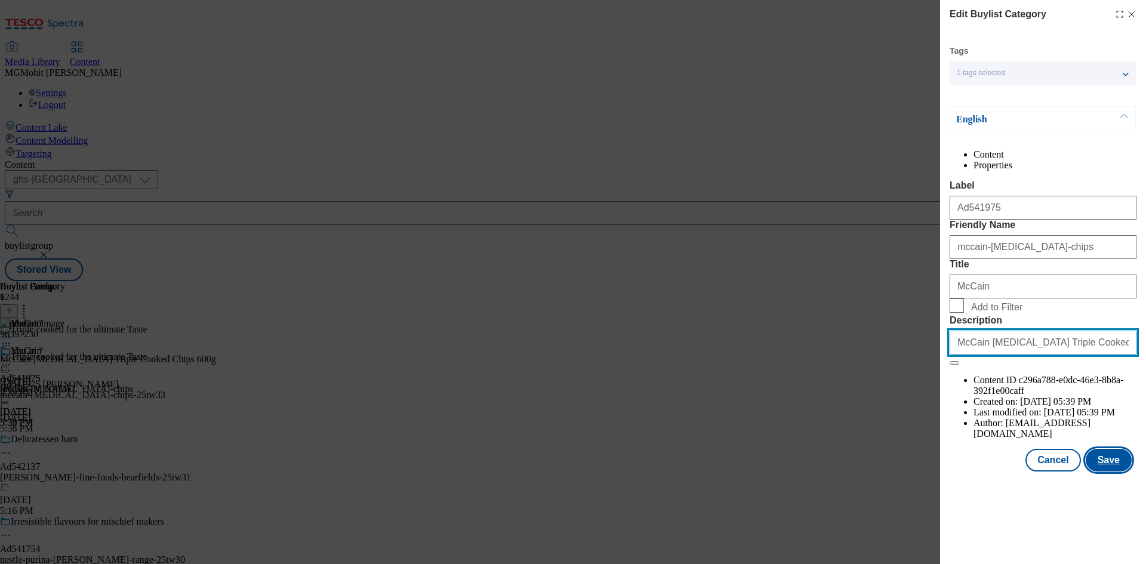
type input "McCain Gastro Triple Cooked Chips 600g"
click at [1121, 471] on button "Save" at bounding box center [1109, 460] width 46 height 23
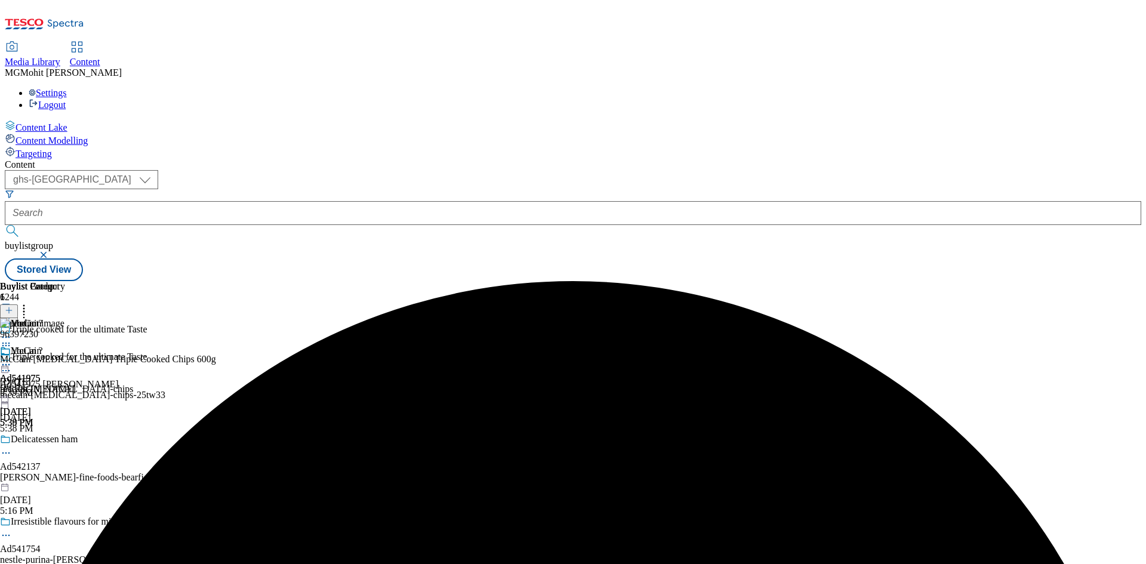
click at [10, 364] on circle at bounding box center [9, 365] width 2 height 2
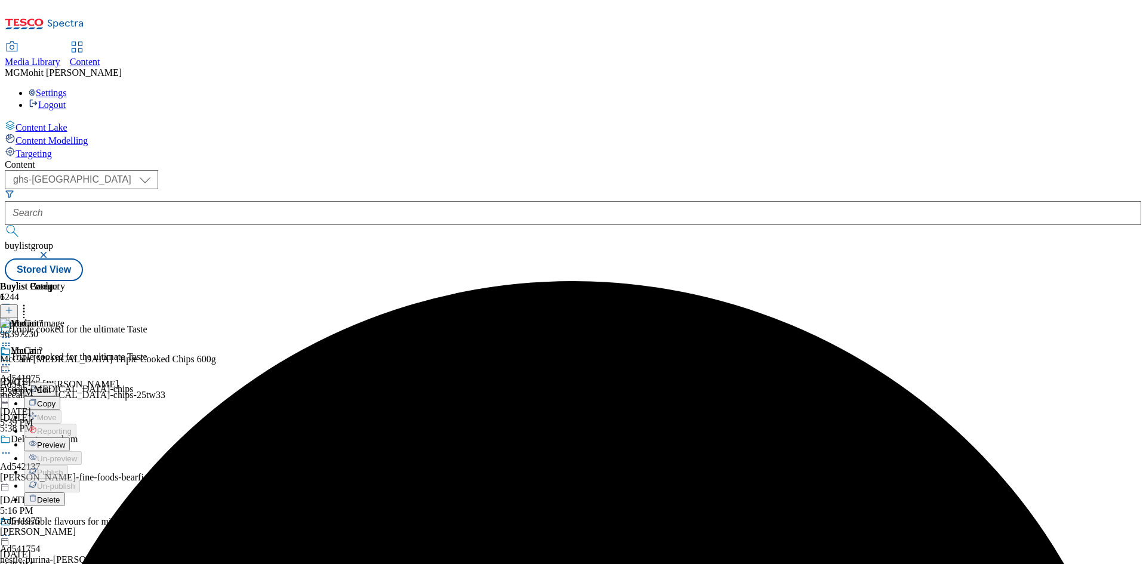
click at [51, 386] on span "Edit" at bounding box center [44, 390] width 14 height 9
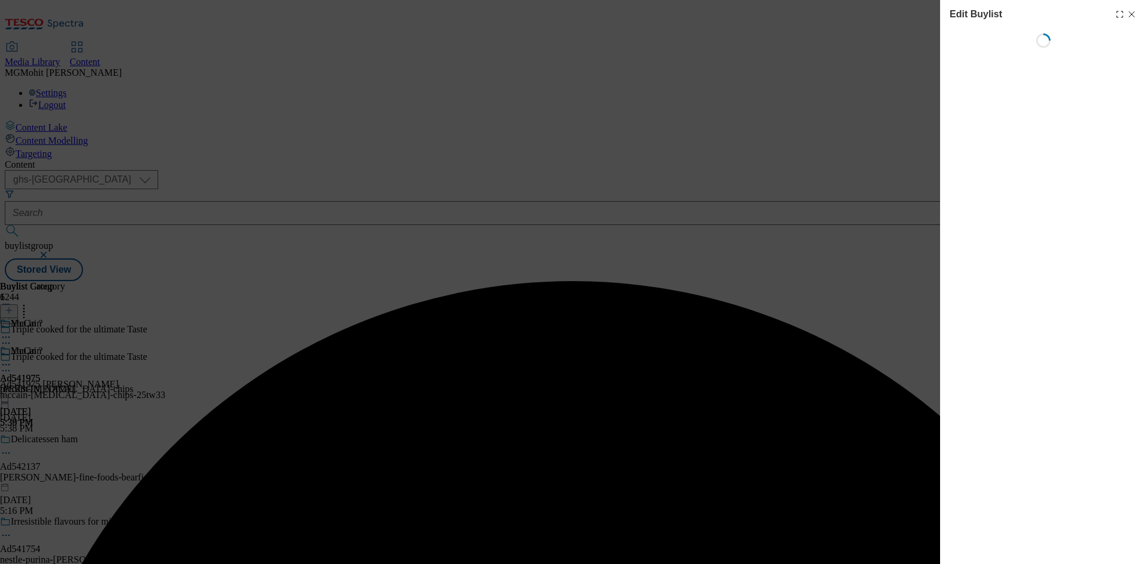
select select "tactical"
select select "supplier funded short term 1-3 weeks"
select select "dunnhumby"
select select "Banner"
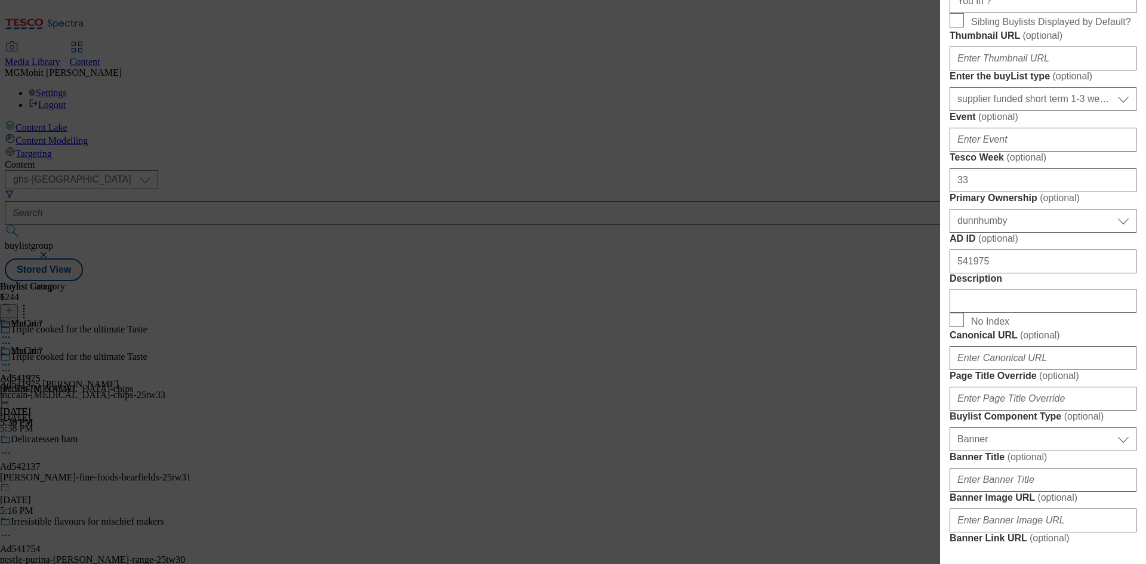
scroll to position [418, 0]
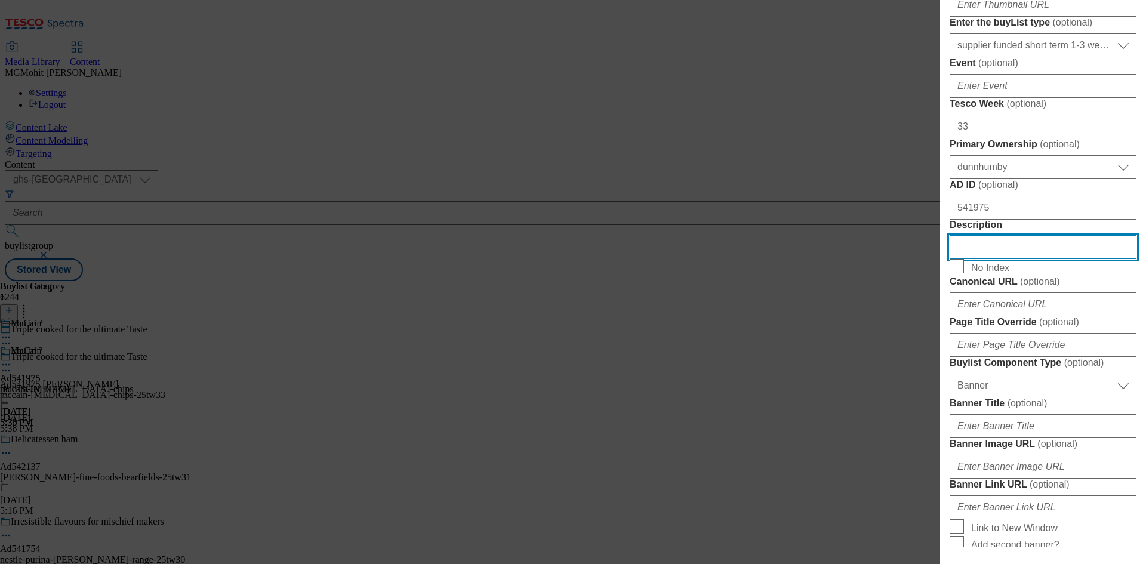
click at [981, 259] on input "Description" at bounding box center [1042, 247] width 187 height 24
paste input "McCain Gastro Triple Cooked Chips 600g"
type input "McCain Gastro Triple Cooked Chips 600g"
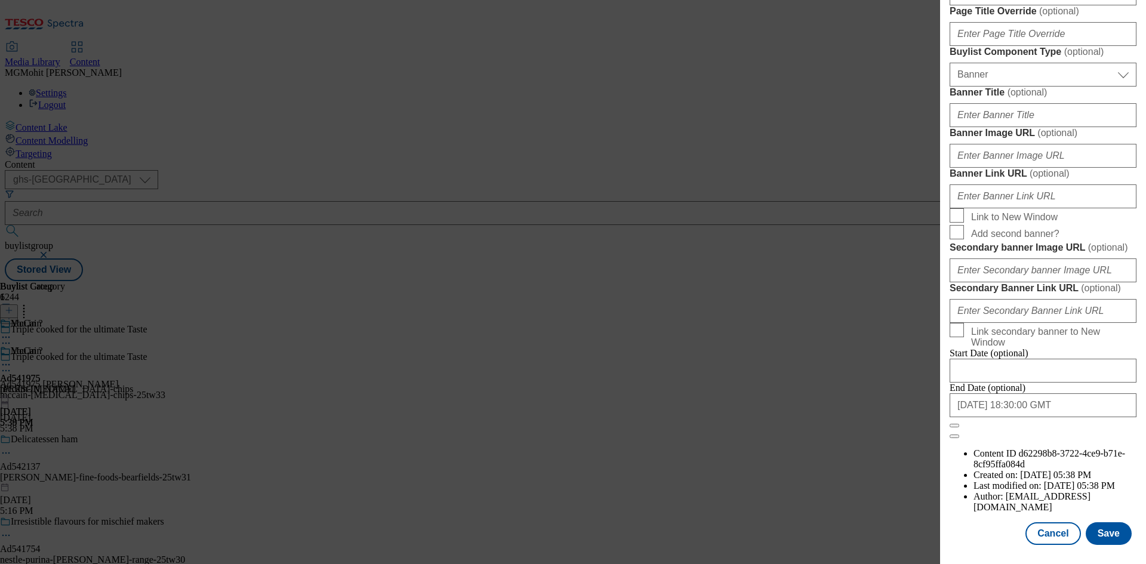
scroll to position [1172, 0]
click at [1099, 537] on button "Save" at bounding box center [1109, 533] width 46 height 23
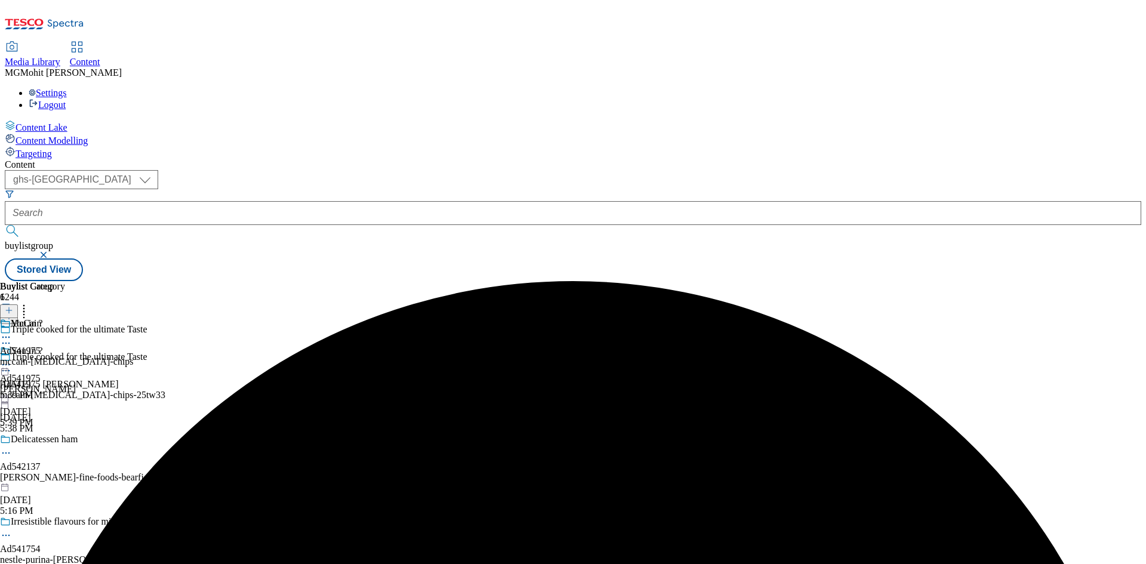
click at [12, 365] on icon at bounding box center [6, 371] width 12 height 12
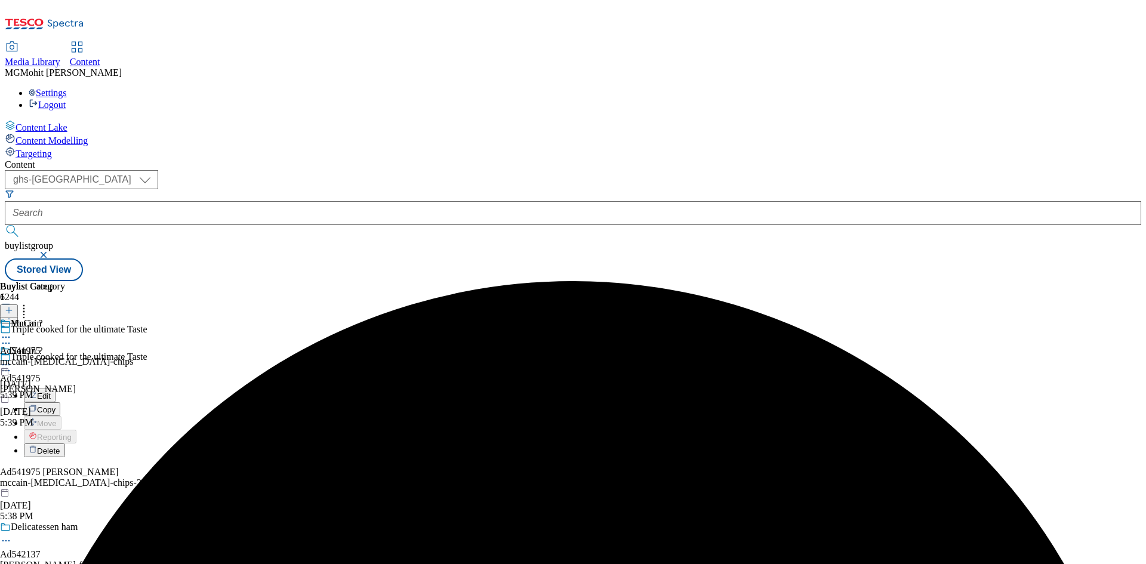
click at [51, 391] on span "Edit" at bounding box center [44, 395] width 14 height 9
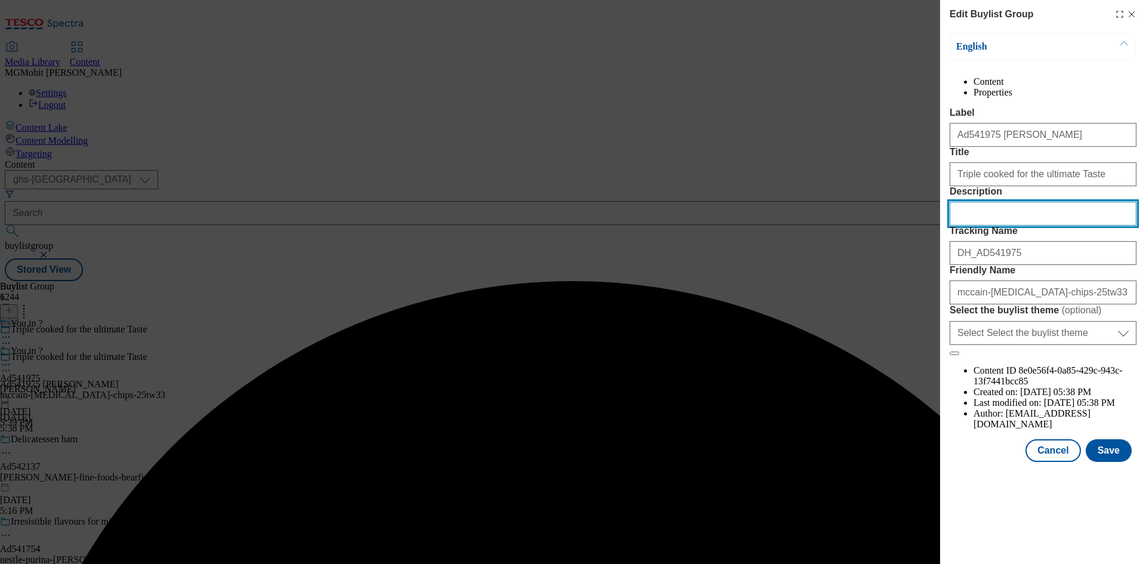
click at [997, 226] on input "Description" at bounding box center [1042, 214] width 187 height 24
paste input "McCain Gastro Triple Cooked Chips 600g"
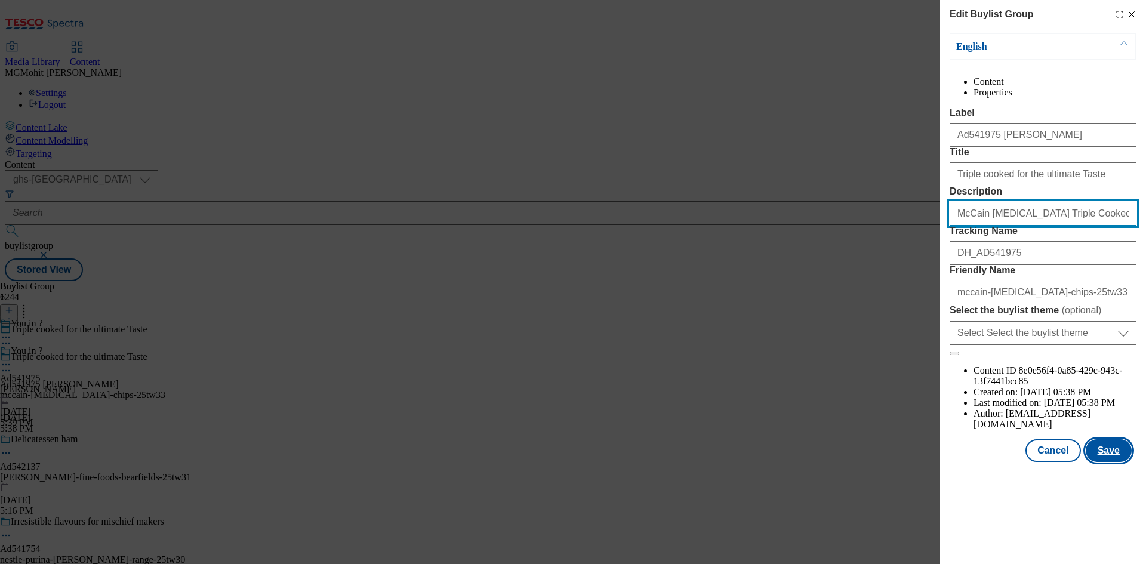
type input "McCain Gastro Triple Cooked Chips 600g"
click at [1113, 462] on button "Save" at bounding box center [1109, 450] width 46 height 23
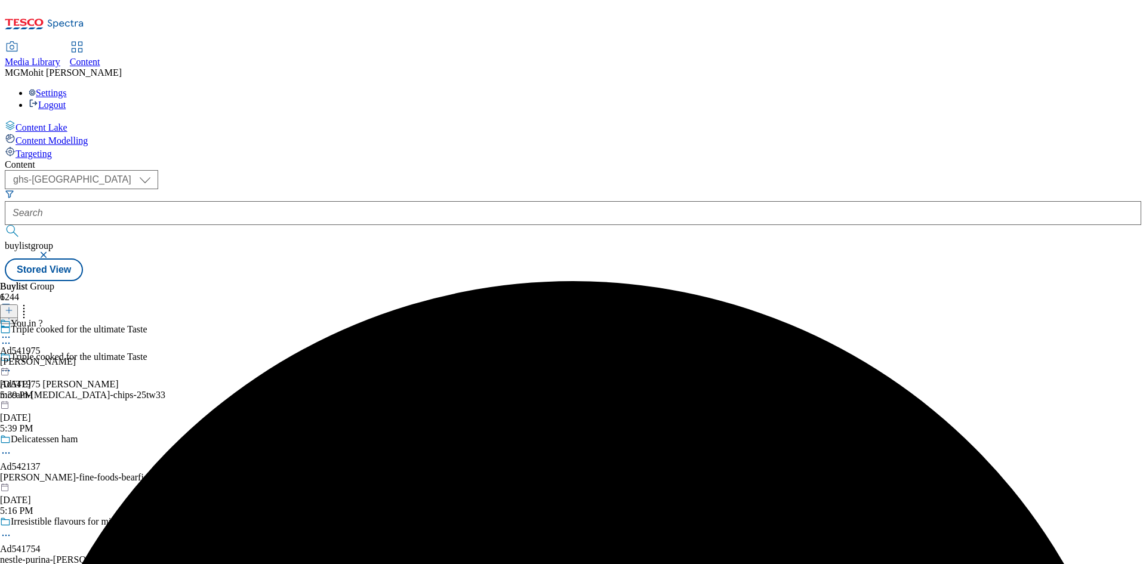
click at [12, 331] on icon at bounding box center [6, 337] width 12 height 12
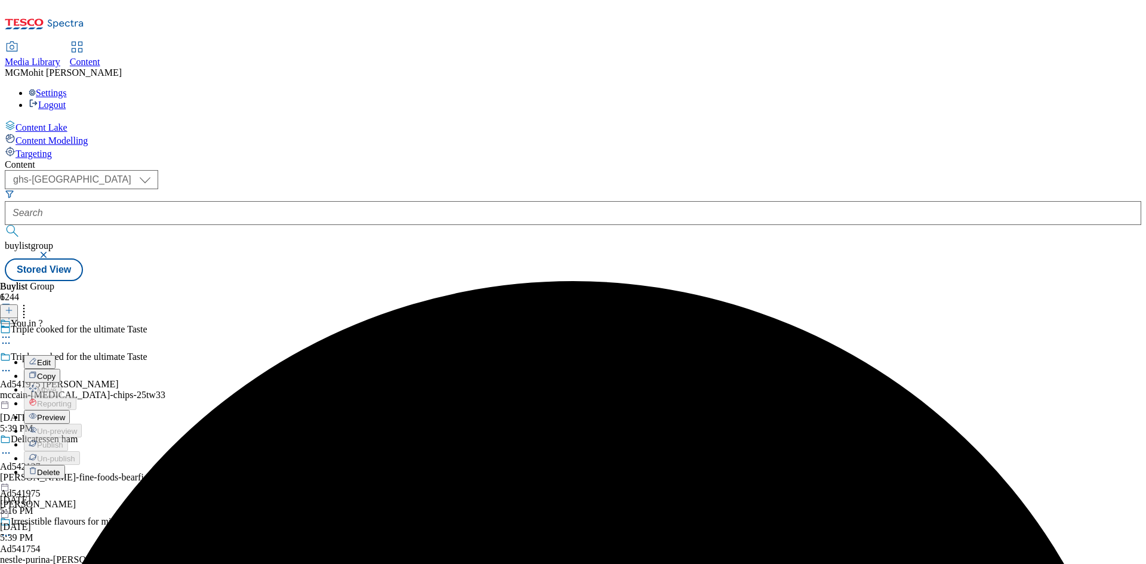
click at [70, 410] on button "Preview" at bounding box center [47, 417] width 46 height 14
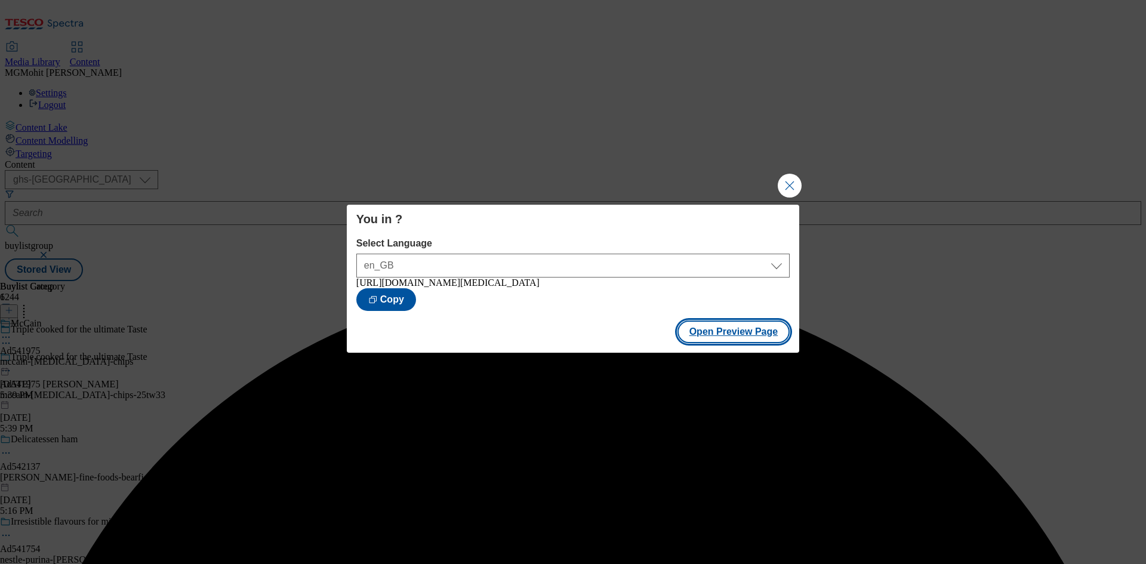
click at [745, 338] on button "Open Preview Page" at bounding box center [733, 331] width 113 height 23
click at [787, 180] on button "Close Modal" at bounding box center [790, 186] width 24 height 24
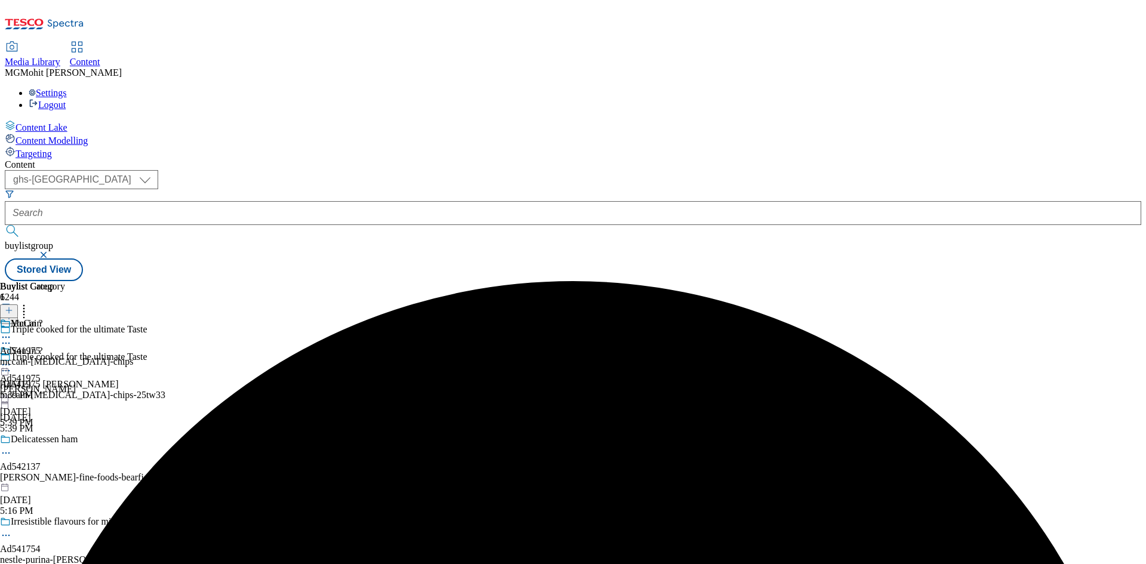
click at [12, 359] on icon at bounding box center [6, 365] width 12 height 12
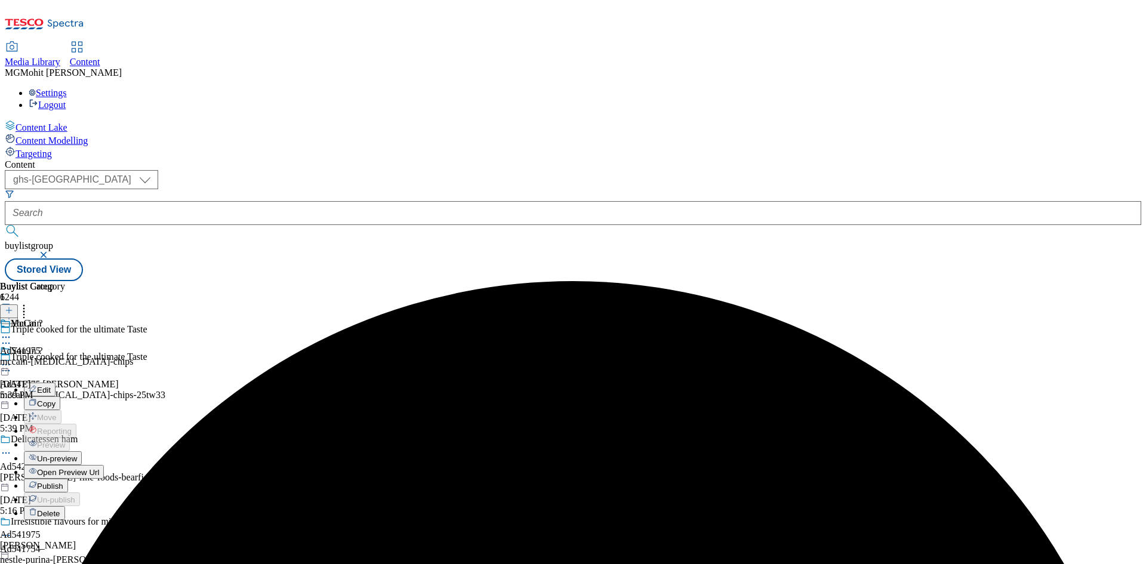
click at [63, 482] on span "Publish" at bounding box center [50, 486] width 26 height 9
